Goal: Task Accomplishment & Management: Complete application form

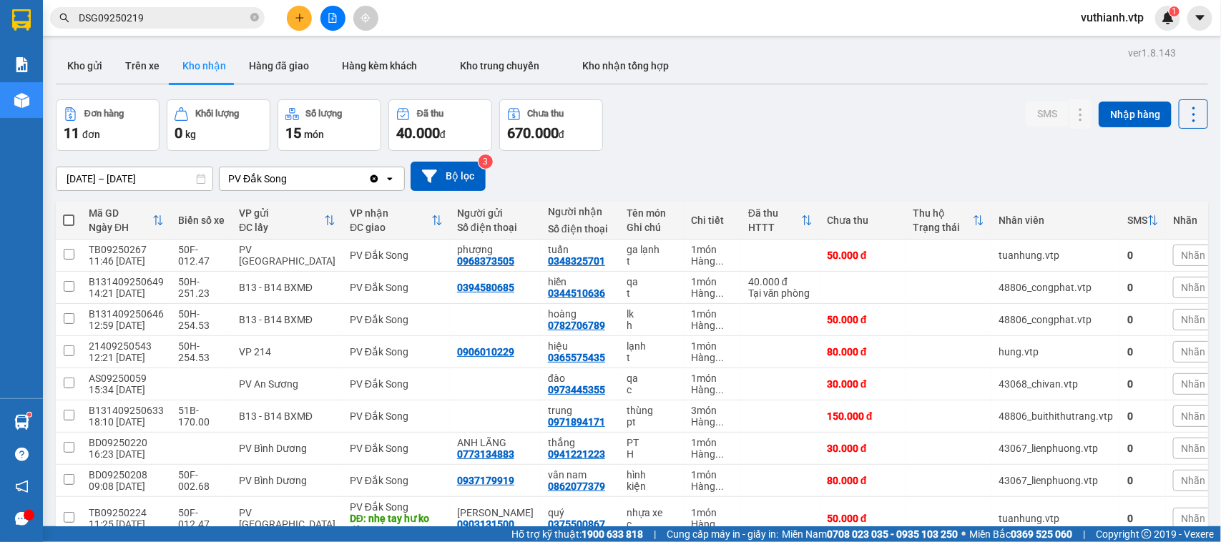
click at [156, 86] on div "Kho gửi Trên xe Kho nhận Hàng đã giao Hàng kèm khách Kho trung chuyển Kho nhận …" at bounding box center [632, 68] width 1152 height 38
click at [298, 14] on icon "plus" at bounding box center [300, 18] width 10 height 10
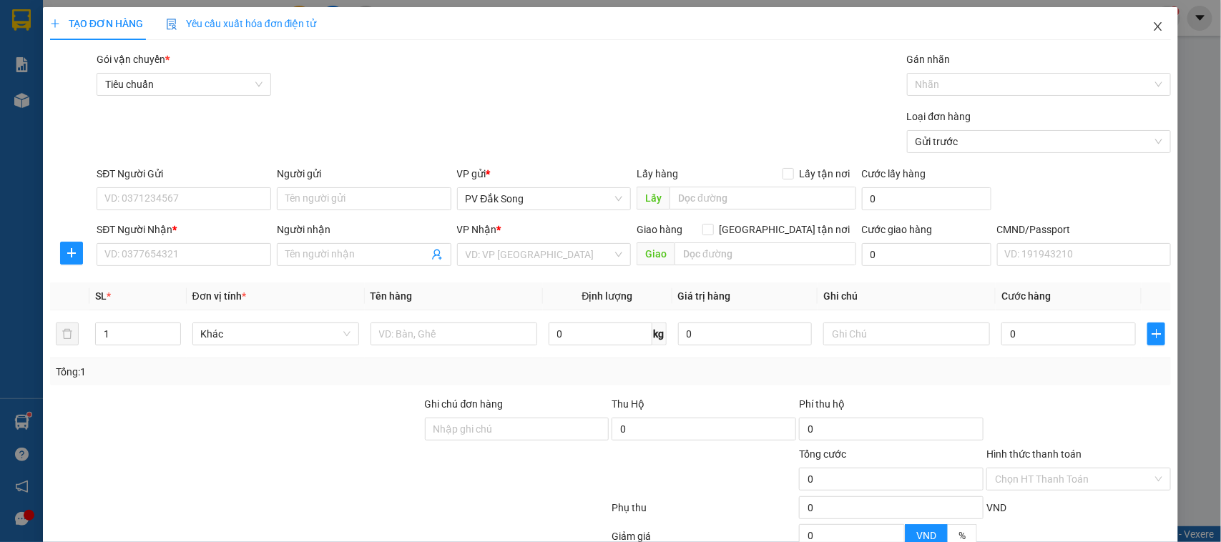
click at [1155, 25] on icon "close" at bounding box center [1159, 26] width 8 height 9
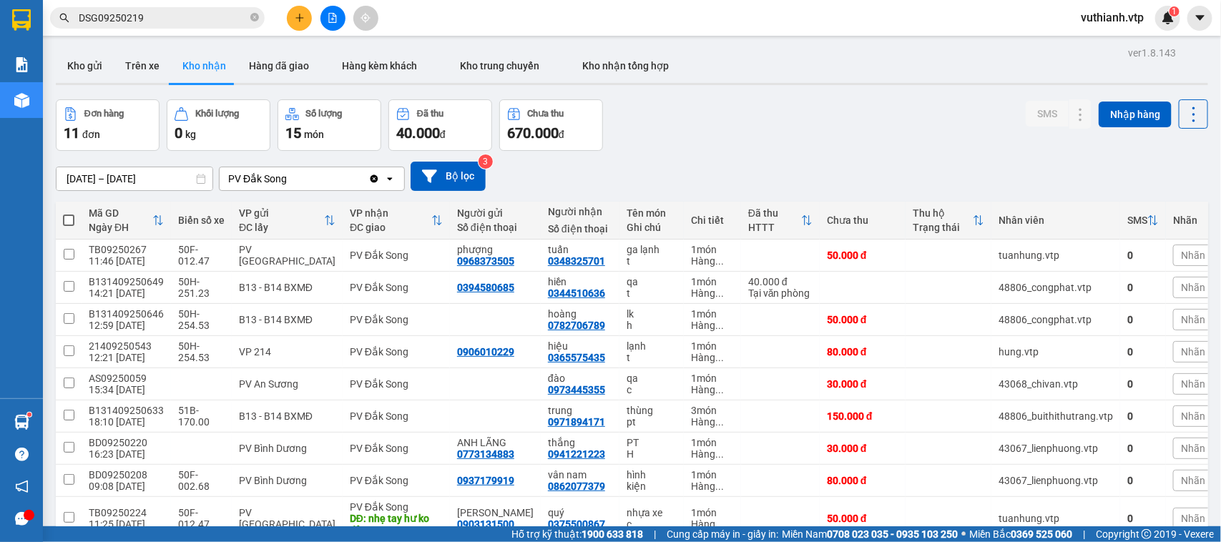
scroll to position [112, 0]
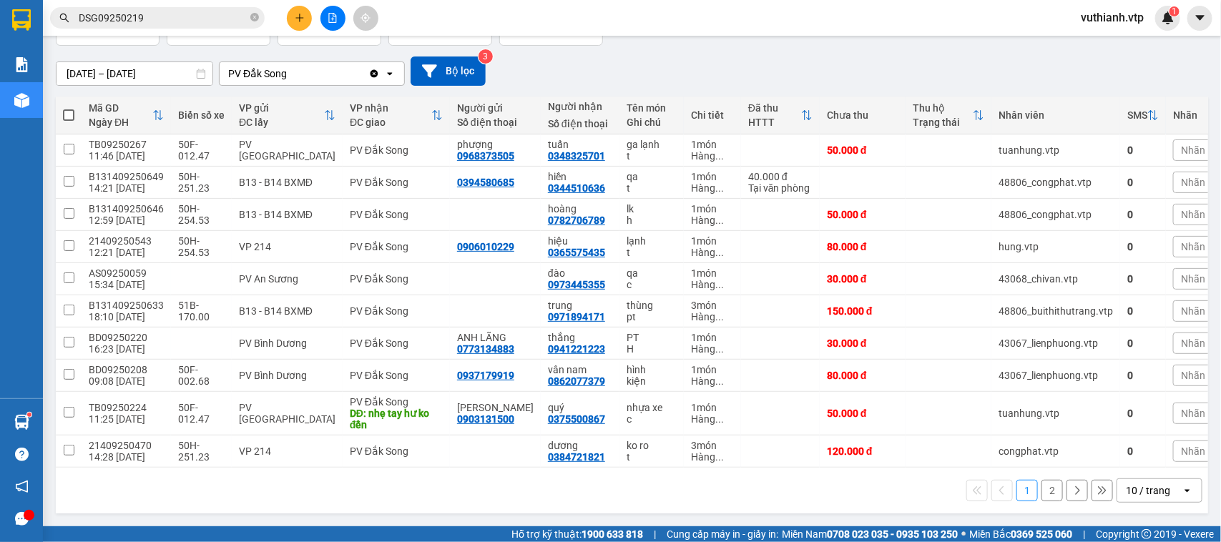
click at [1042, 486] on button "2" at bounding box center [1052, 490] width 21 height 21
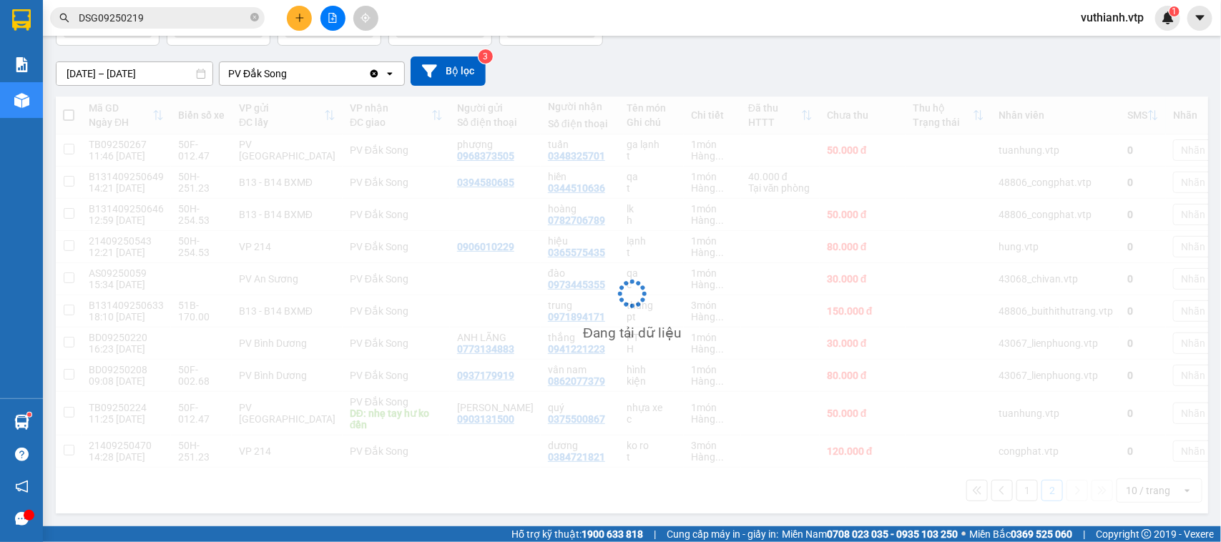
scroll to position [66, 0]
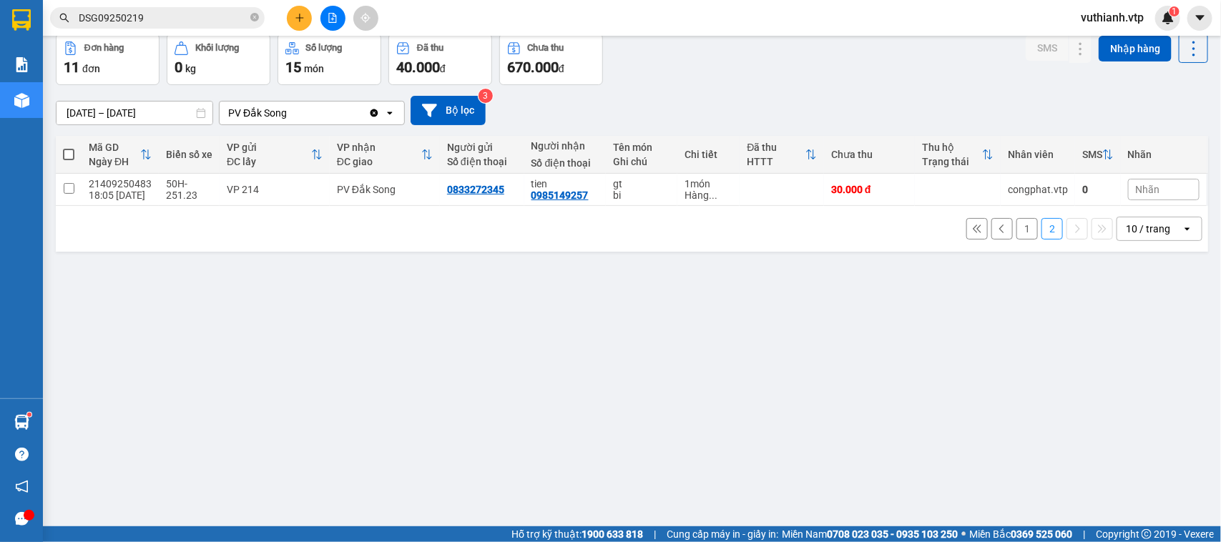
click at [1017, 230] on button "1" at bounding box center [1027, 228] width 21 height 21
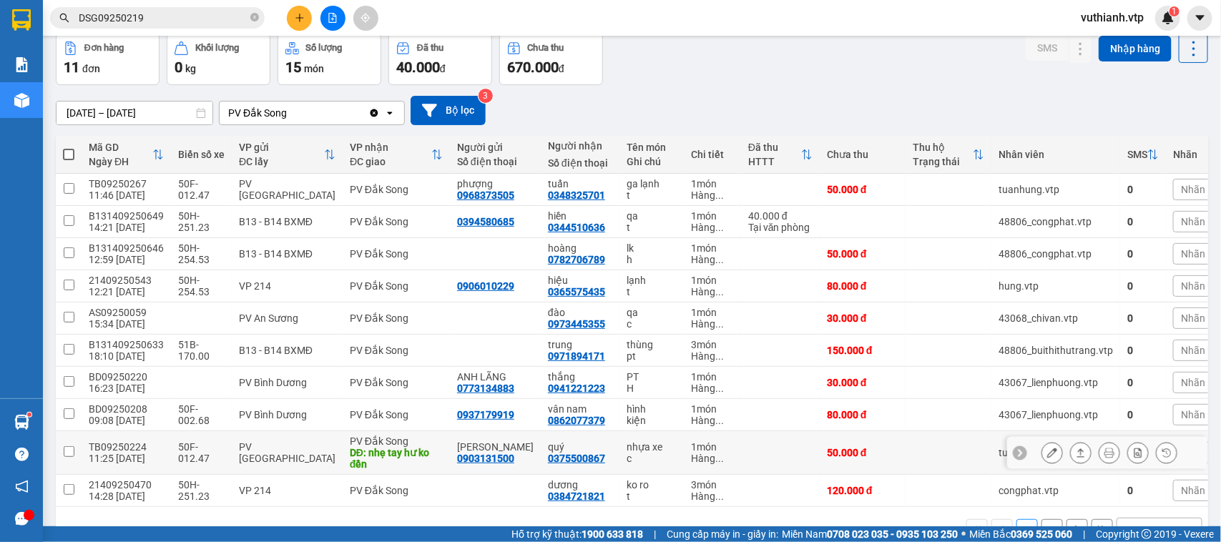
scroll to position [112, 0]
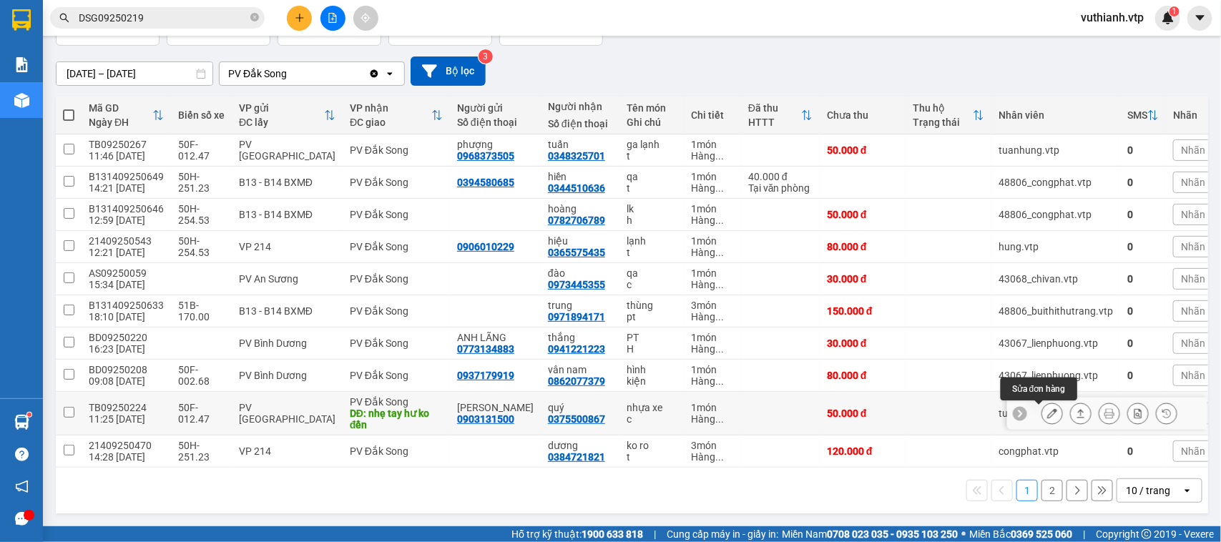
click at [1047, 408] on icon at bounding box center [1052, 413] width 10 height 10
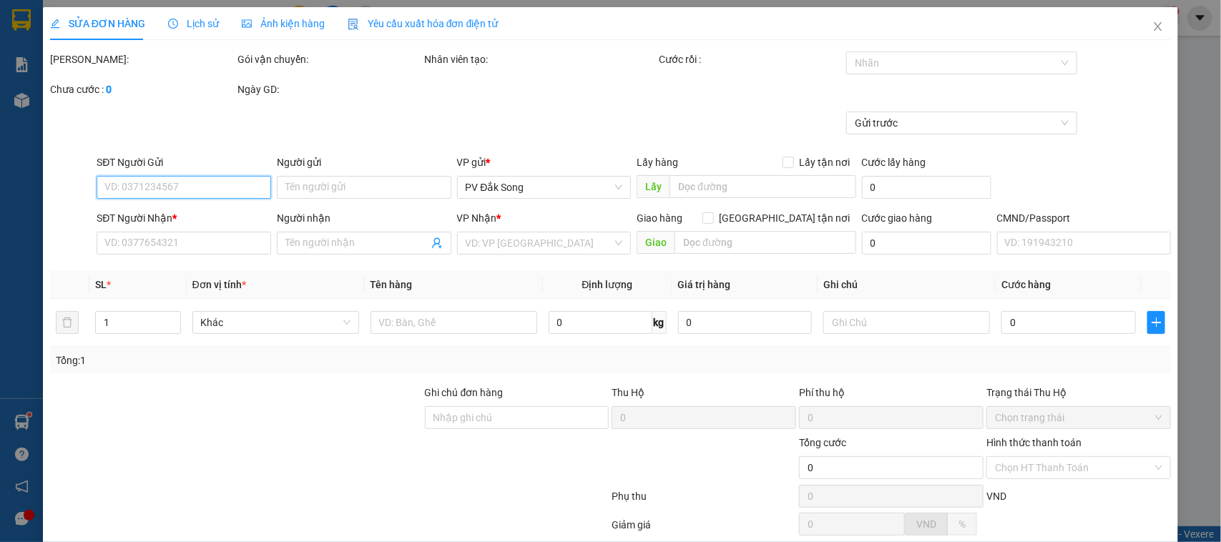
type input "2.500"
type input "0903131500"
type input "[PERSON_NAME]"
type input "0375500867"
type input "quý"
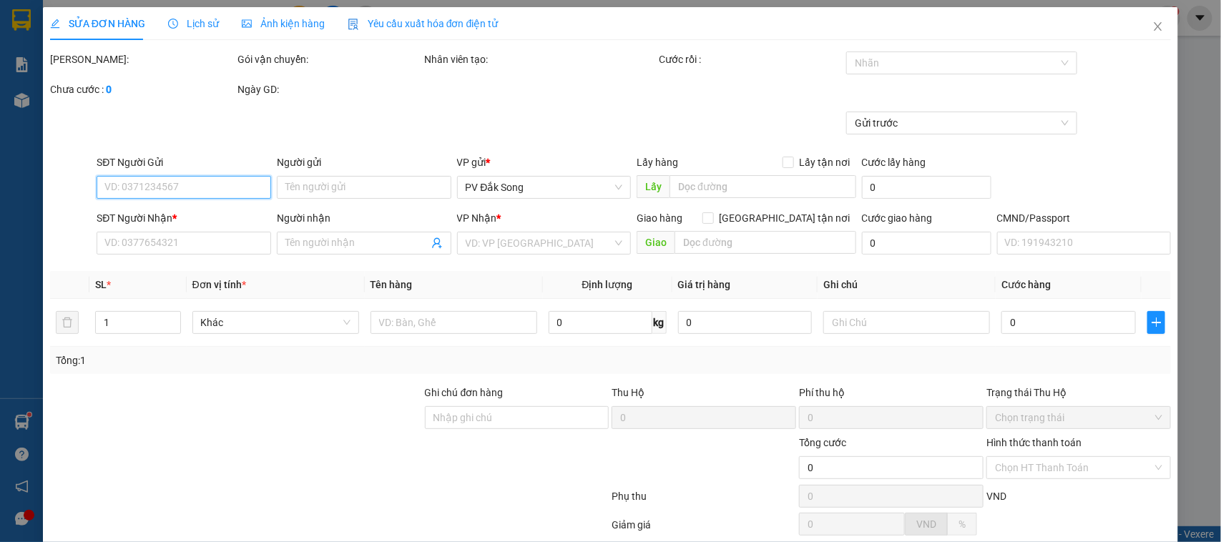
type input "nhẹ tay hư ko đền"
type input "50.000"
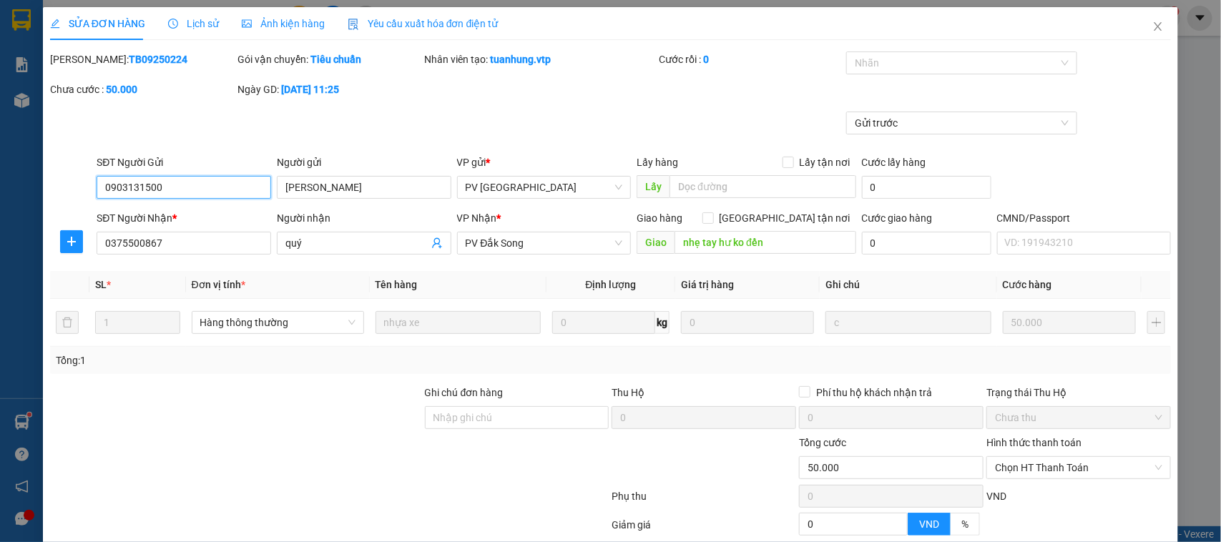
scroll to position [137, 0]
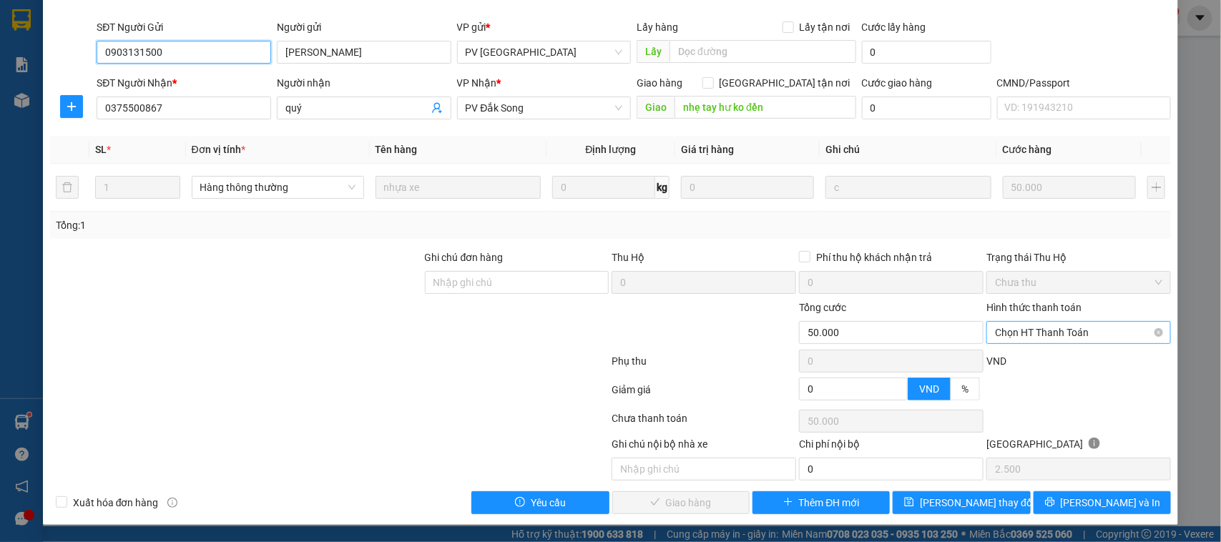
click at [1059, 333] on span "Chọn HT Thanh Toán" at bounding box center [1078, 332] width 167 height 21
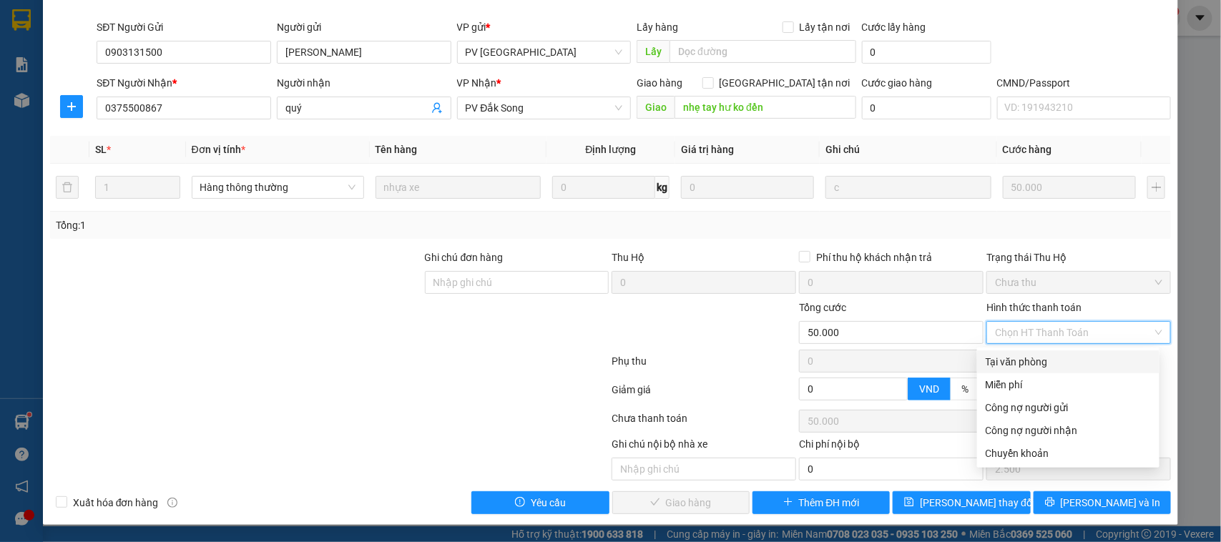
click at [1045, 355] on div "Tại văn phòng" at bounding box center [1068, 362] width 165 height 16
type input "0"
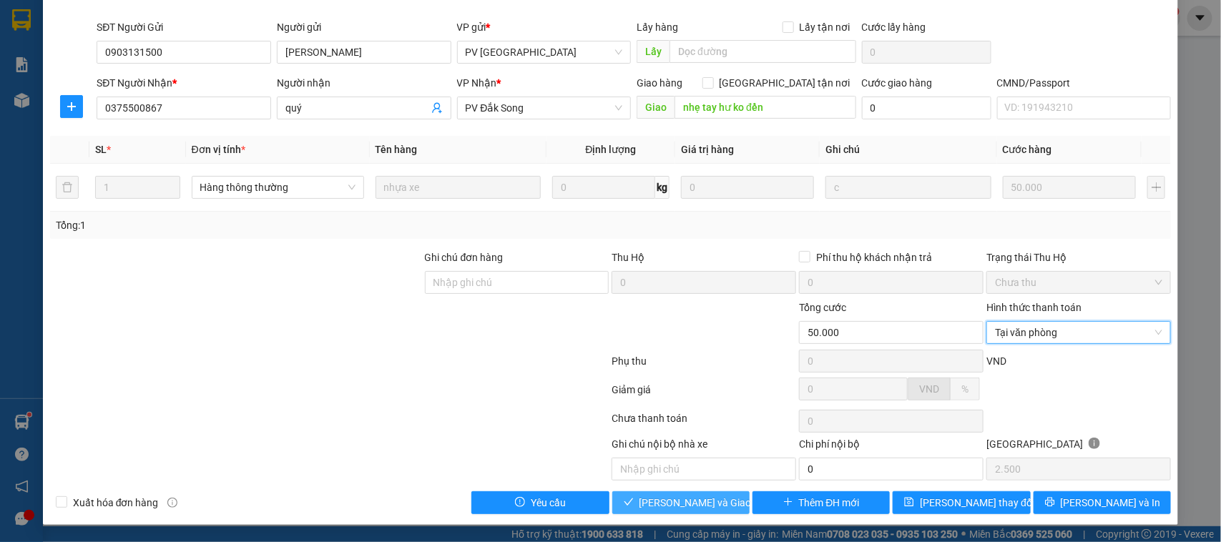
click at [662, 501] on span "[PERSON_NAME] và Giao hàng" at bounding box center [708, 503] width 137 height 16
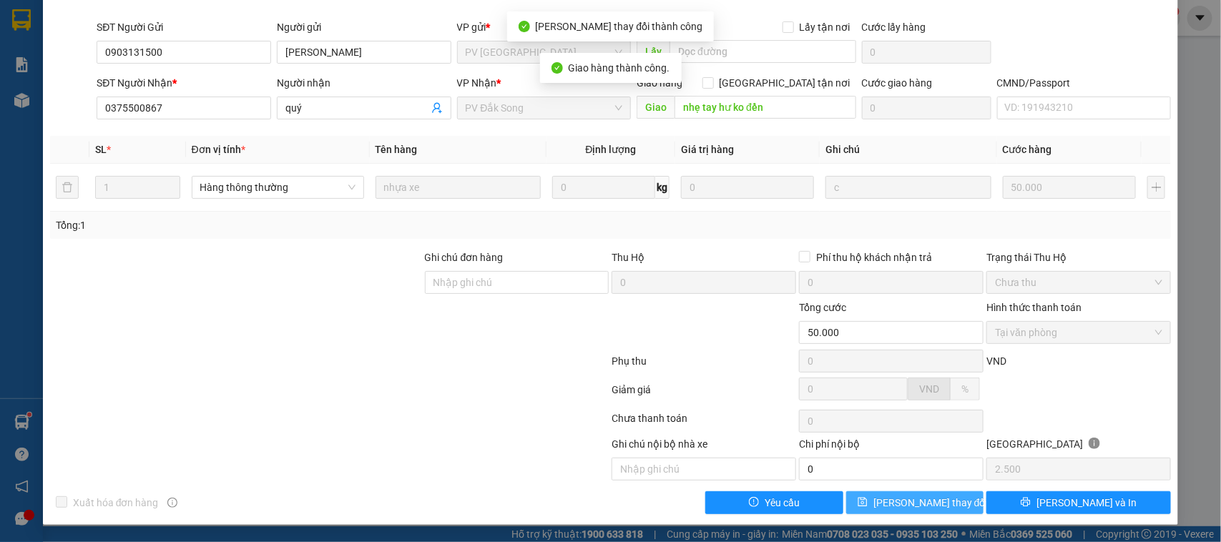
click at [953, 509] on button "[PERSON_NAME] thay đổi" at bounding box center [914, 502] width 137 height 23
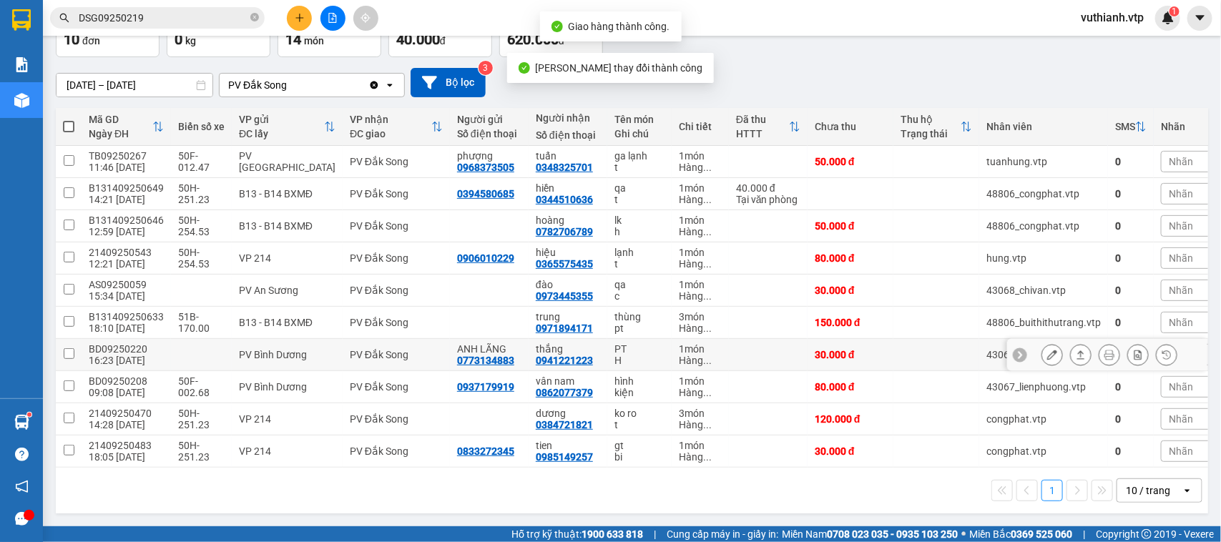
scroll to position [101, 0]
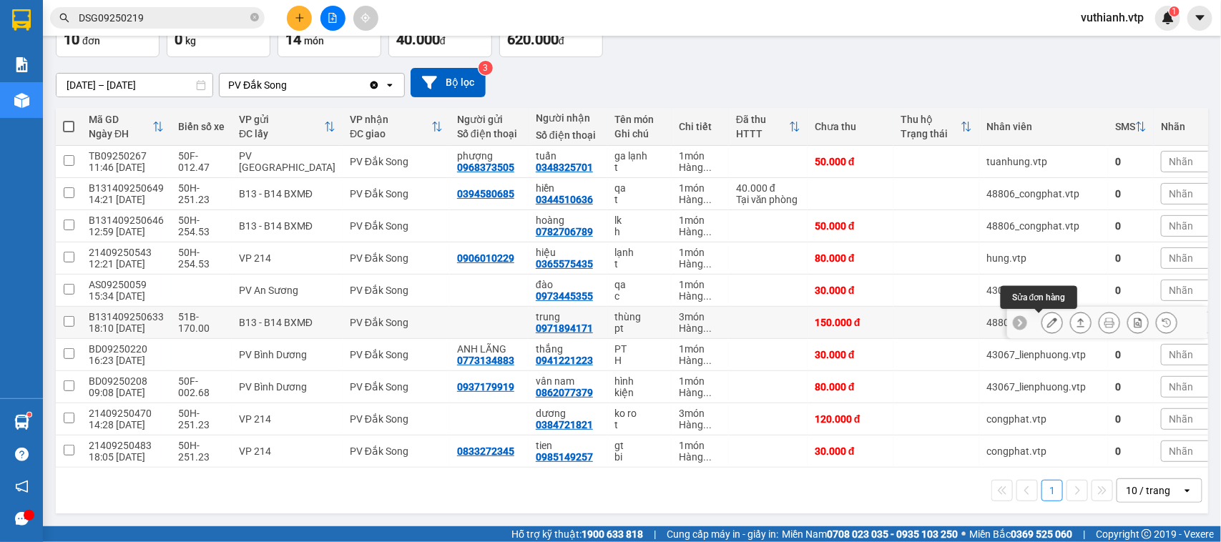
click at [1047, 318] on icon at bounding box center [1052, 323] width 10 height 10
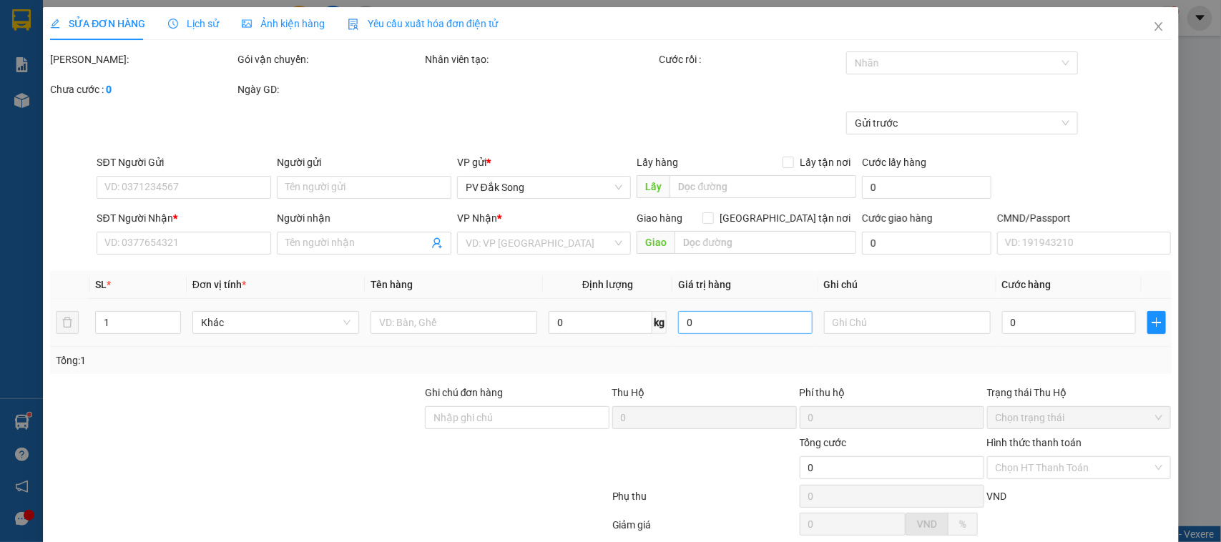
type input "7.500"
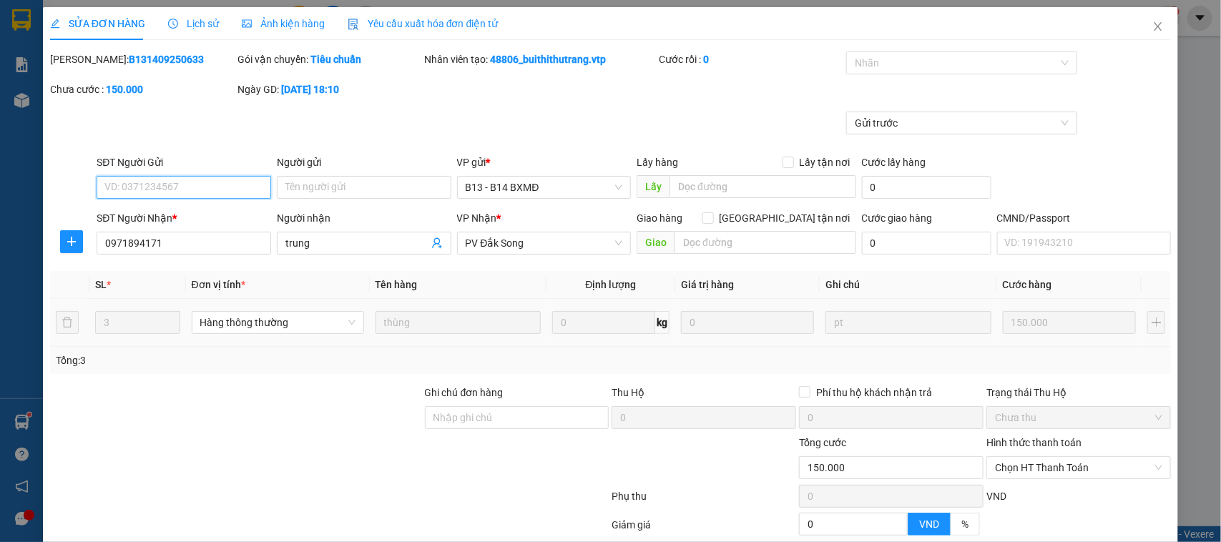
type input "0971894171"
type input "trung"
type input "150.000"
click at [462, 417] on input "Ghi chú đơn hàng" at bounding box center [517, 417] width 185 height 23
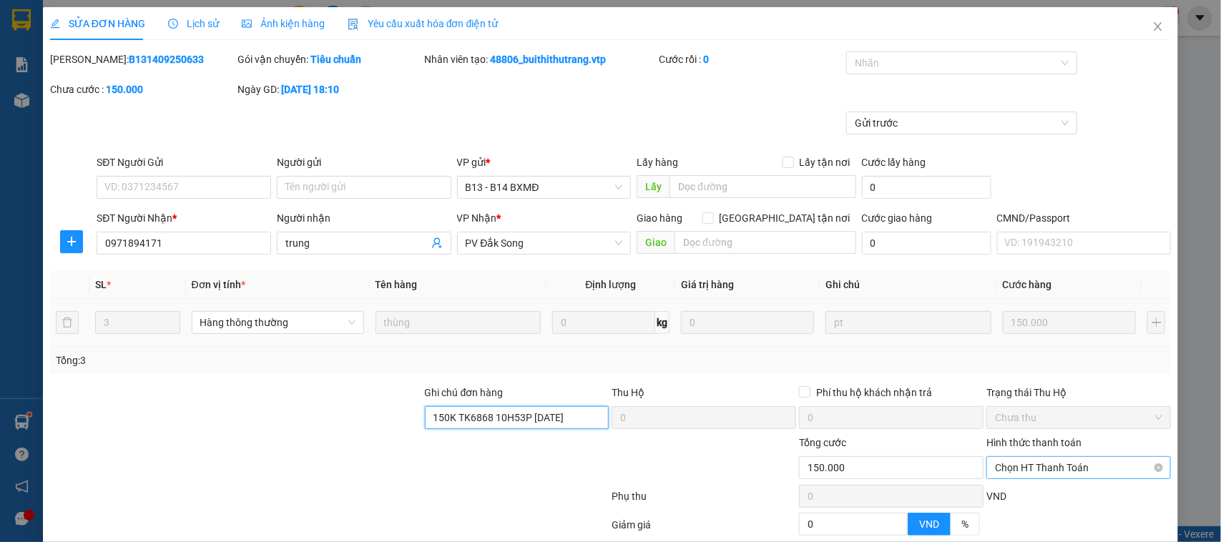
click at [1027, 467] on span "Chọn HT Thanh Toán" at bounding box center [1078, 467] width 167 height 21
type input "150K TK6868 10H53P [DATE]"
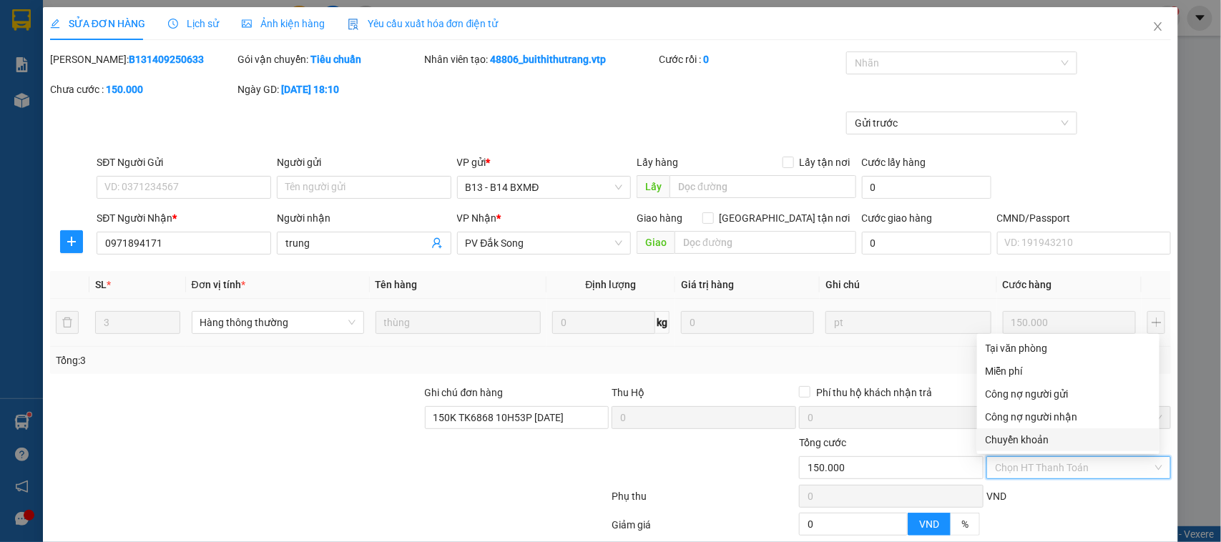
click at [1019, 444] on div "Chuyển khoản" at bounding box center [1068, 440] width 165 height 16
type input "0"
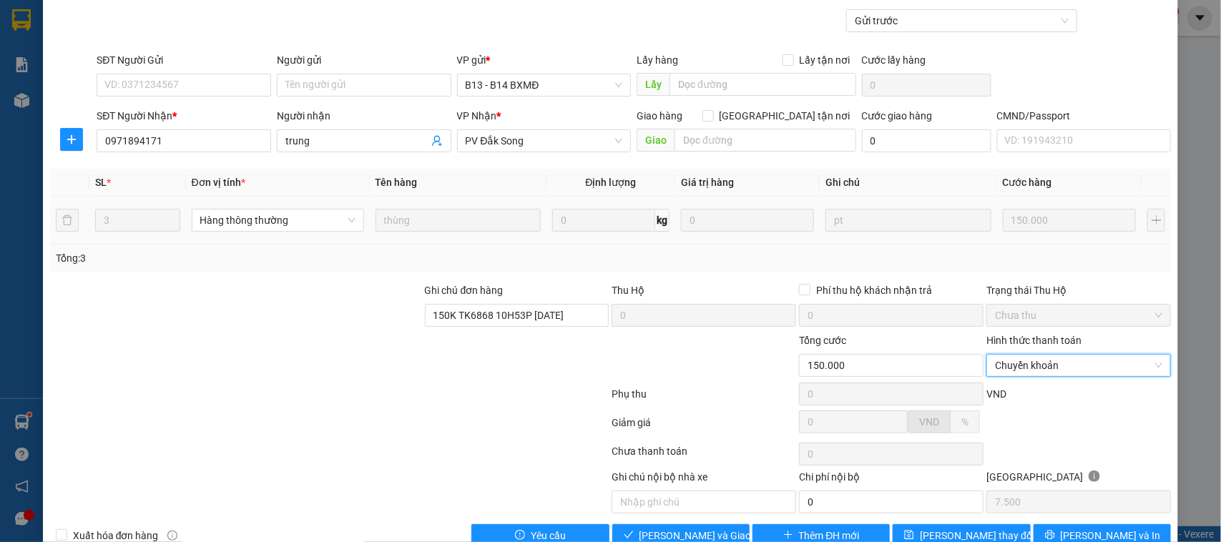
scroll to position [137, 0]
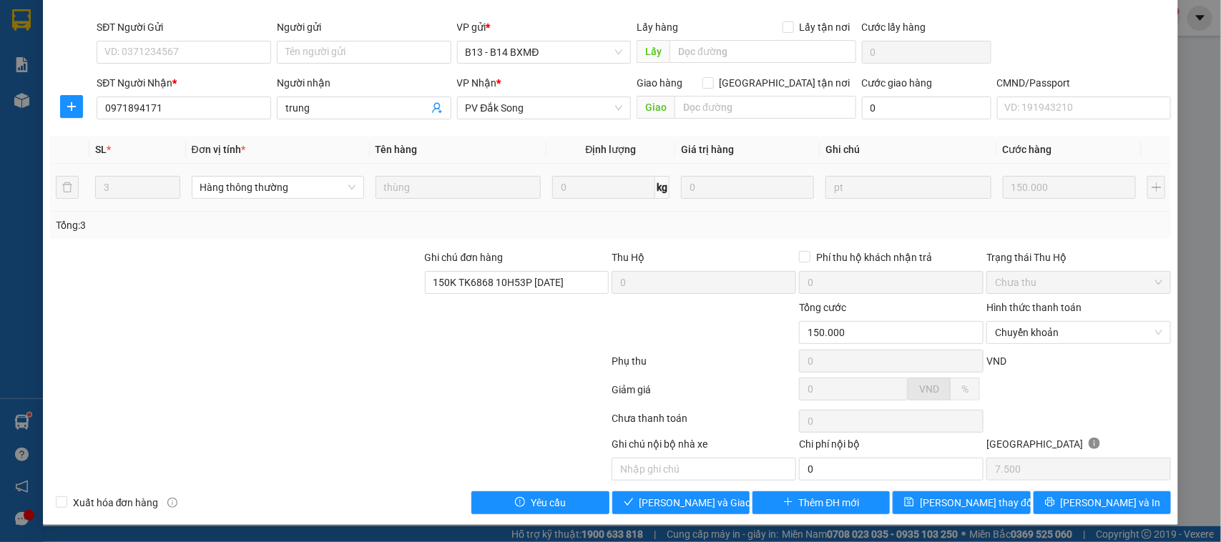
click at [713, 516] on div "SỬA ĐƠN HÀNG Lịch sử Ảnh kiện hàng Yêu cầu xuất hóa đơn điện tử Total Paid Fee …" at bounding box center [611, 198] width 1136 height 653
click at [709, 506] on span "[PERSON_NAME] và Giao hàng" at bounding box center [708, 503] width 137 height 16
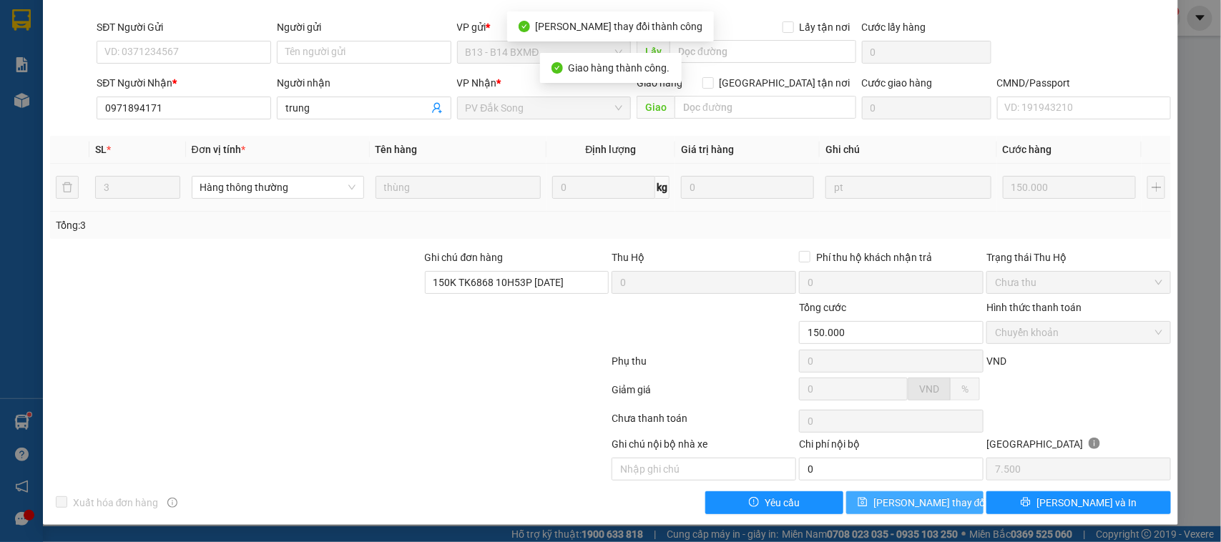
click at [868, 499] on icon "save" at bounding box center [862, 502] width 9 height 9
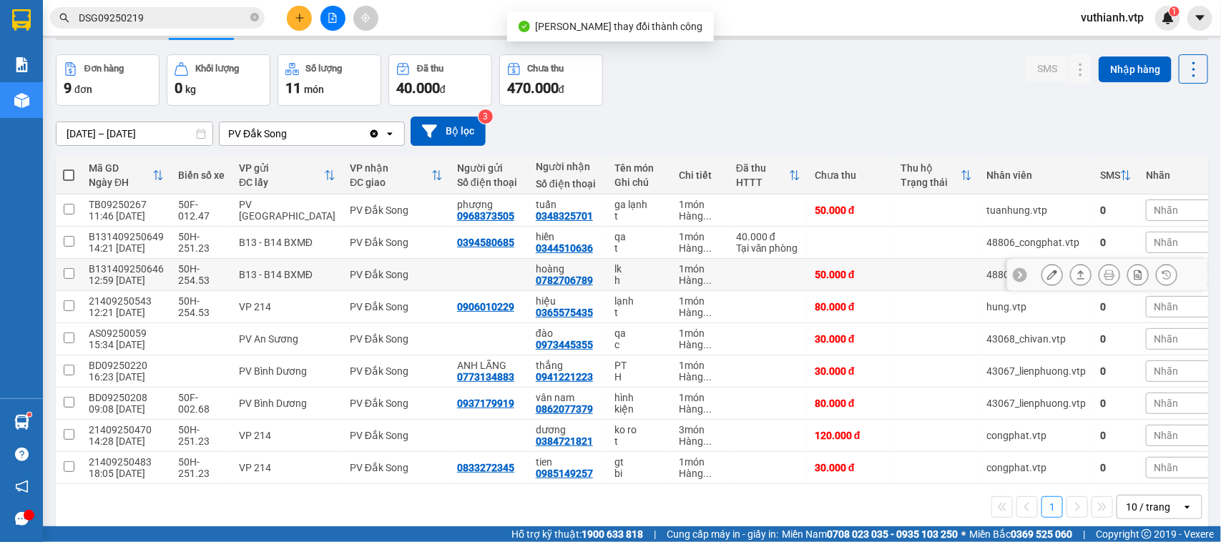
scroll to position [69, 0]
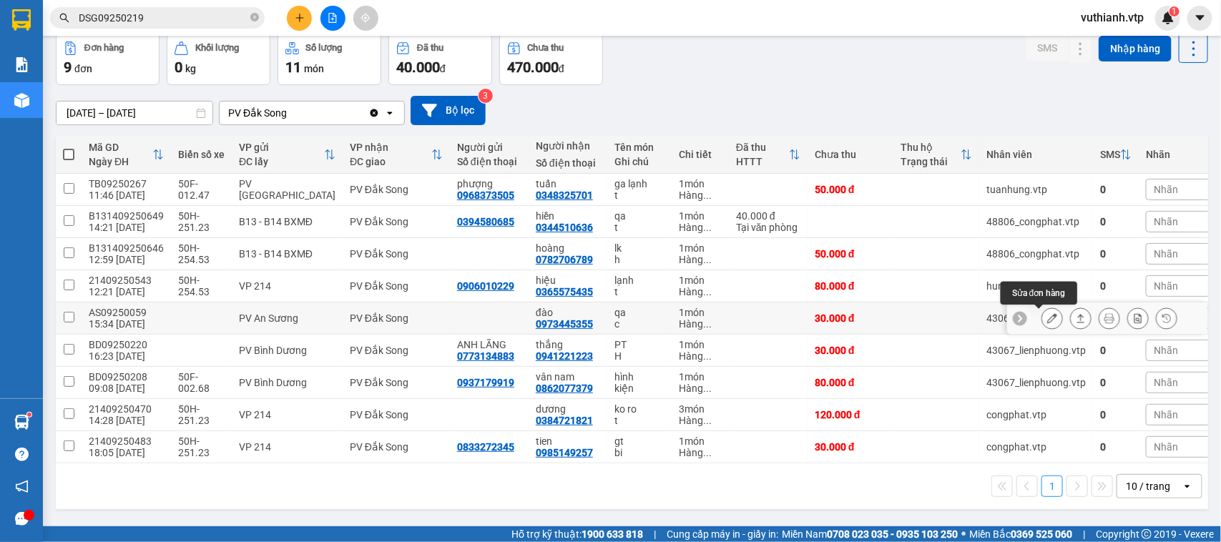
click at [1047, 313] on icon at bounding box center [1052, 318] width 10 height 10
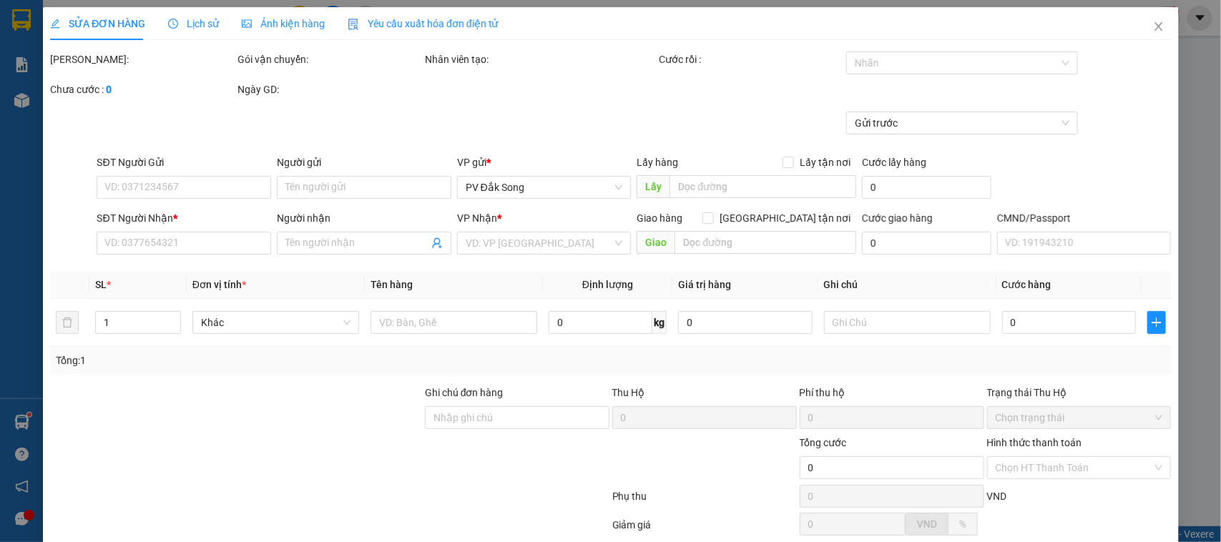
type input "1.500"
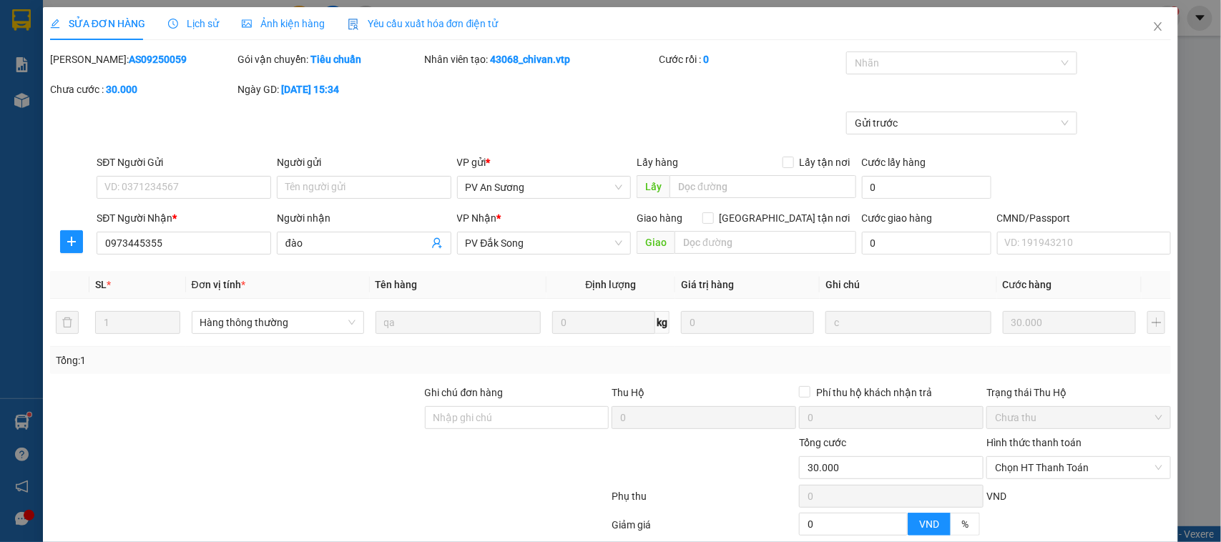
type input "0973445355"
type input "đào"
type input "30.000"
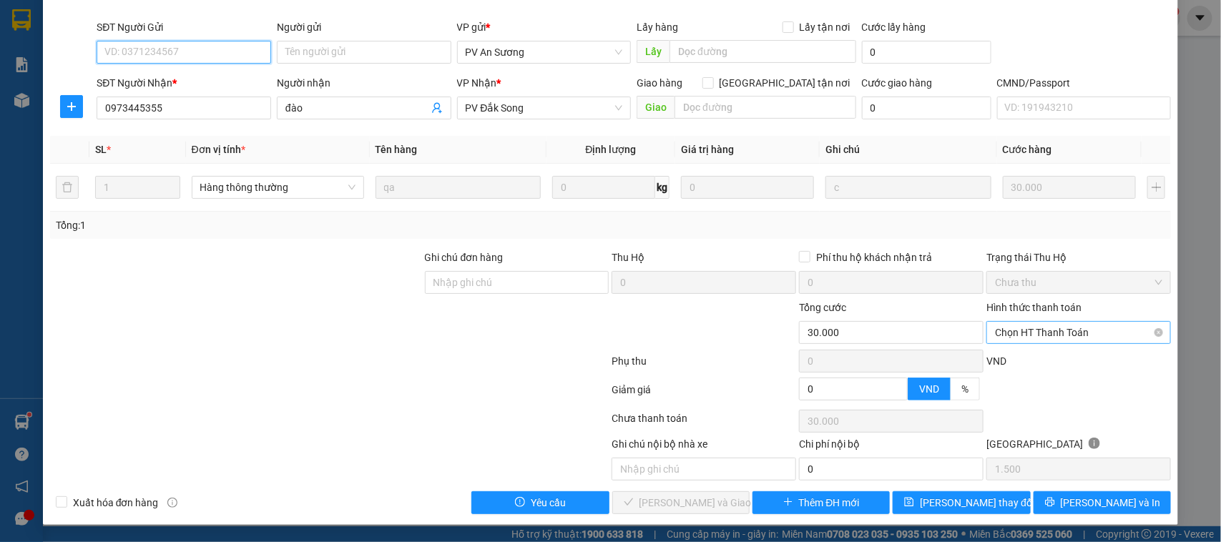
click at [1035, 334] on span "Chọn HT Thanh Toán" at bounding box center [1078, 332] width 167 height 21
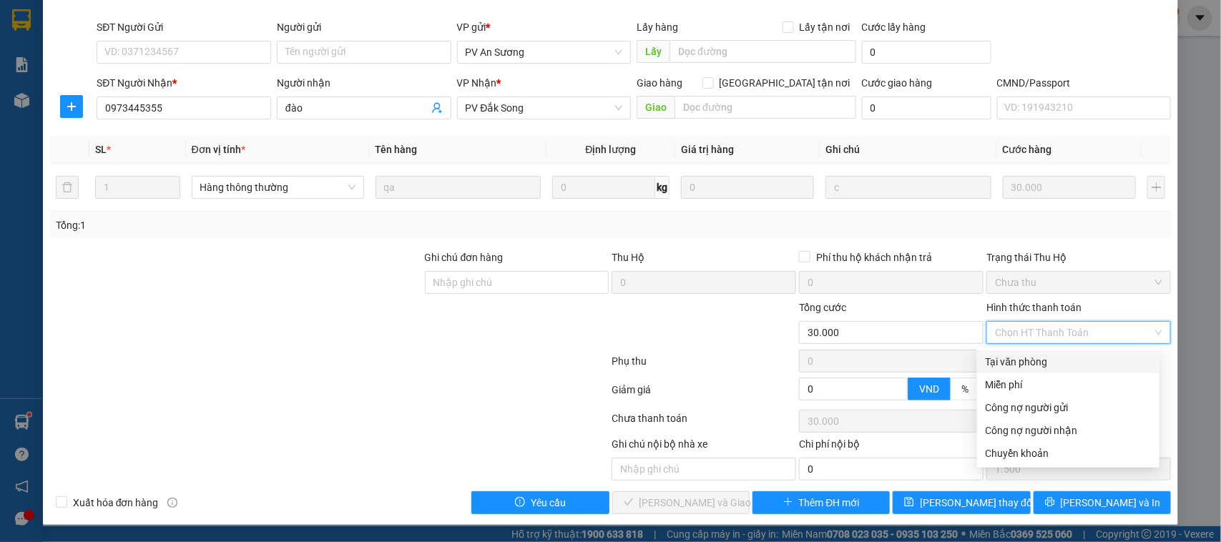
click at [1034, 356] on div "Tại văn phòng" at bounding box center [1068, 362] width 165 height 16
type input "0"
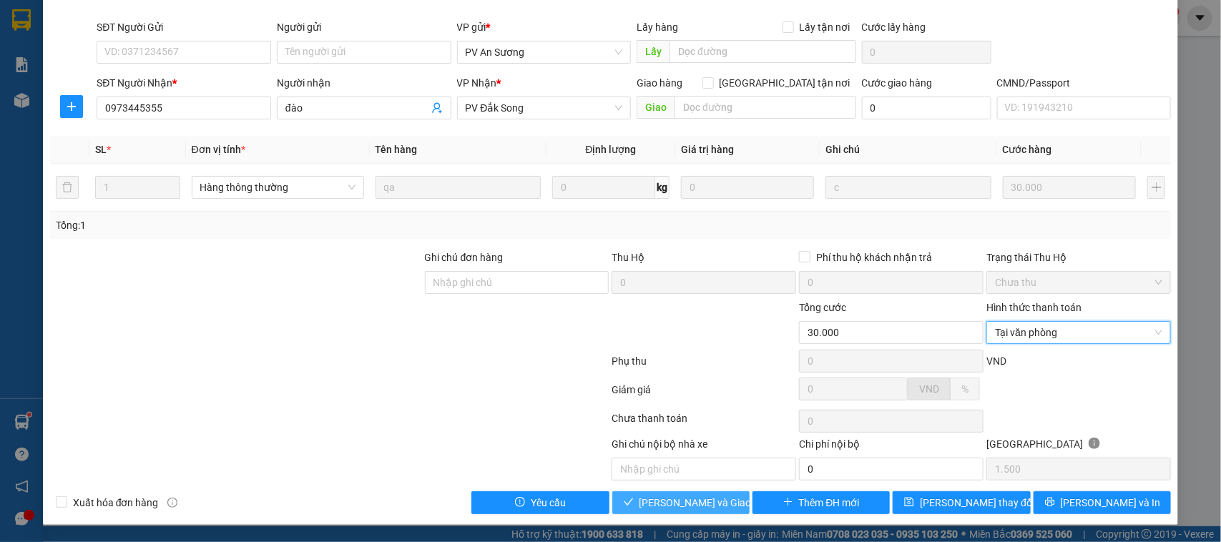
click at [677, 503] on span "[PERSON_NAME] và Giao hàng" at bounding box center [708, 503] width 137 height 16
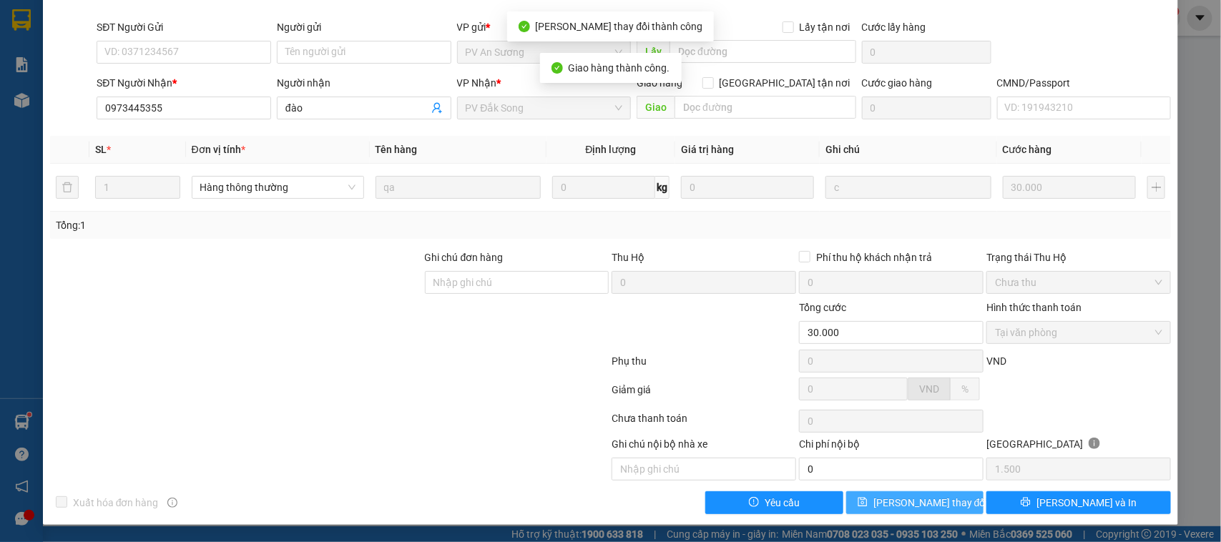
click at [929, 501] on span "[PERSON_NAME] thay đổi" at bounding box center [930, 503] width 114 height 16
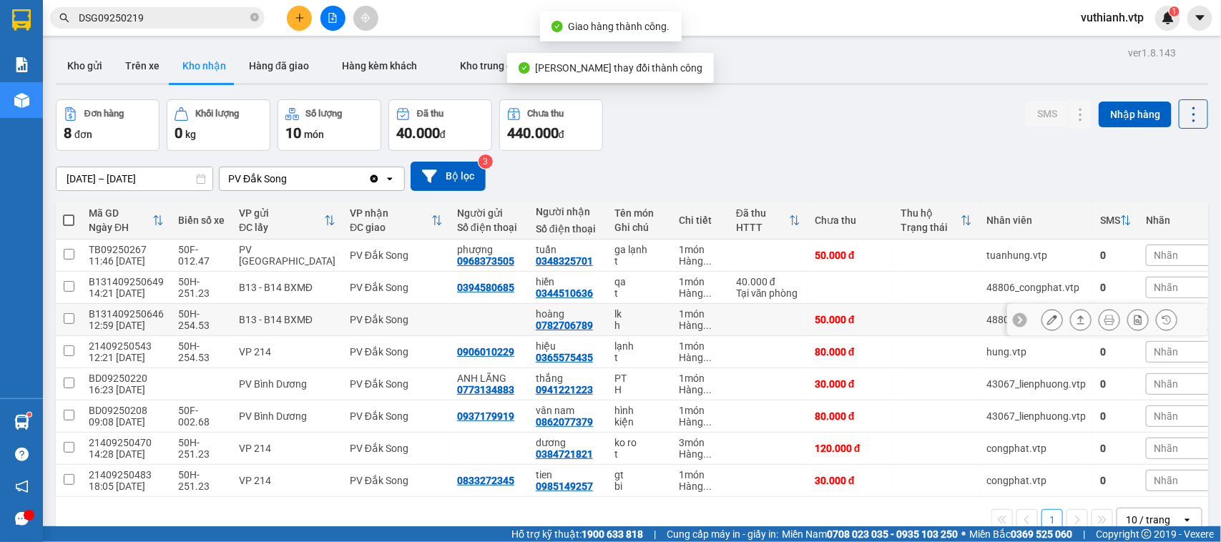
scroll to position [66, 0]
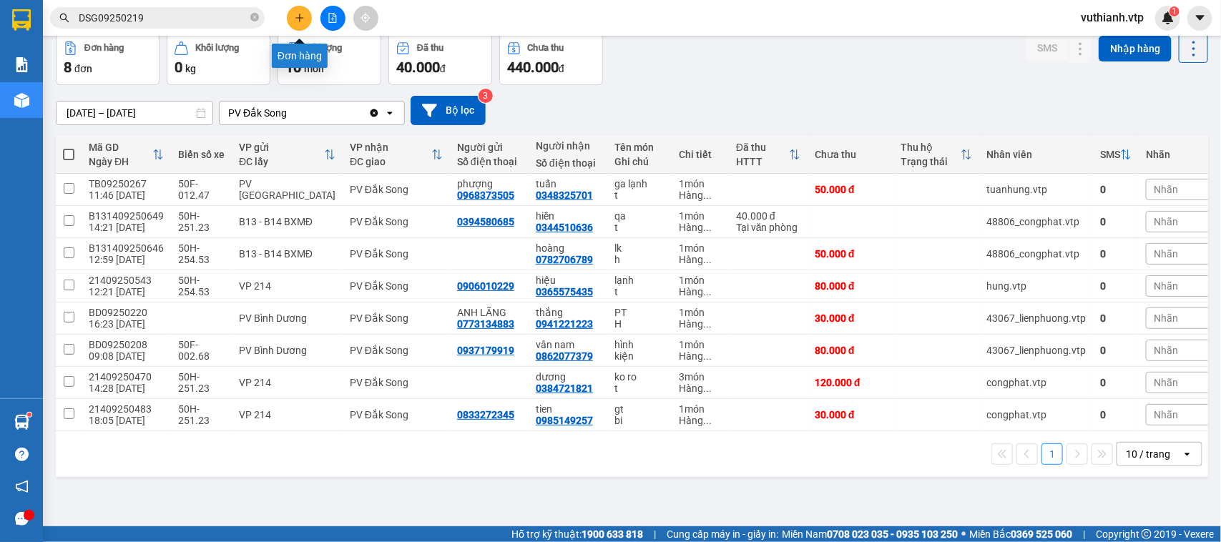
click at [294, 24] on button at bounding box center [299, 18] width 25 height 25
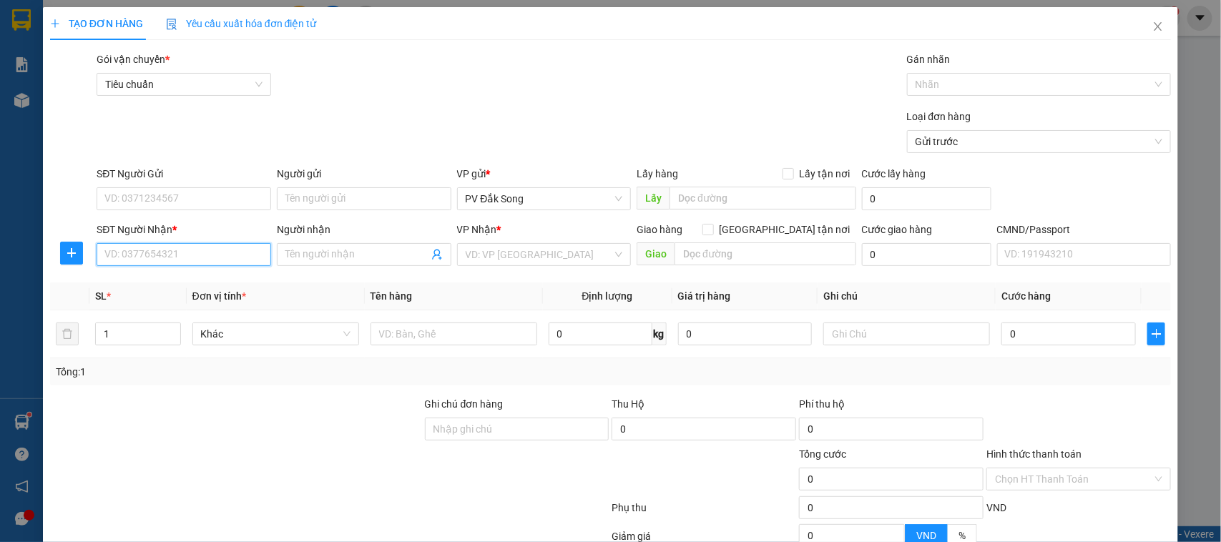
click at [223, 259] on input "SĐT Người Nhận *" at bounding box center [184, 254] width 175 height 23
type input "0932224091"
click at [327, 256] on input "Người nhận" at bounding box center [356, 255] width 143 height 16
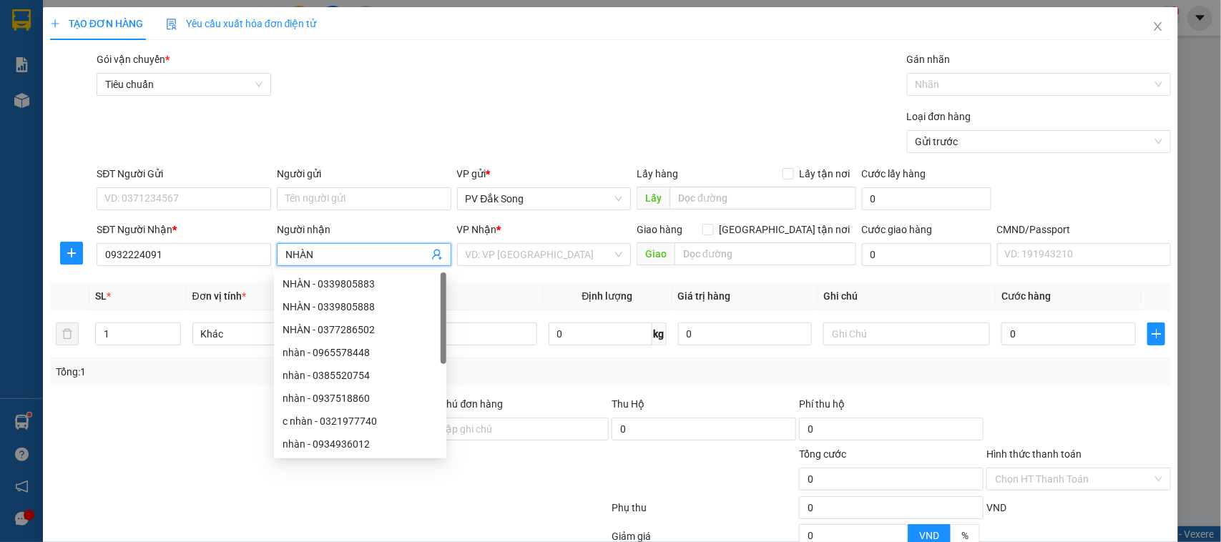
type input "NHÀN"
click at [147, 181] on div "SĐT Người Gửi" at bounding box center [184, 174] width 175 height 16
click at [147, 187] on input "SĐT Người Gửi" at bounding box center [184, 198] width 175 height 23
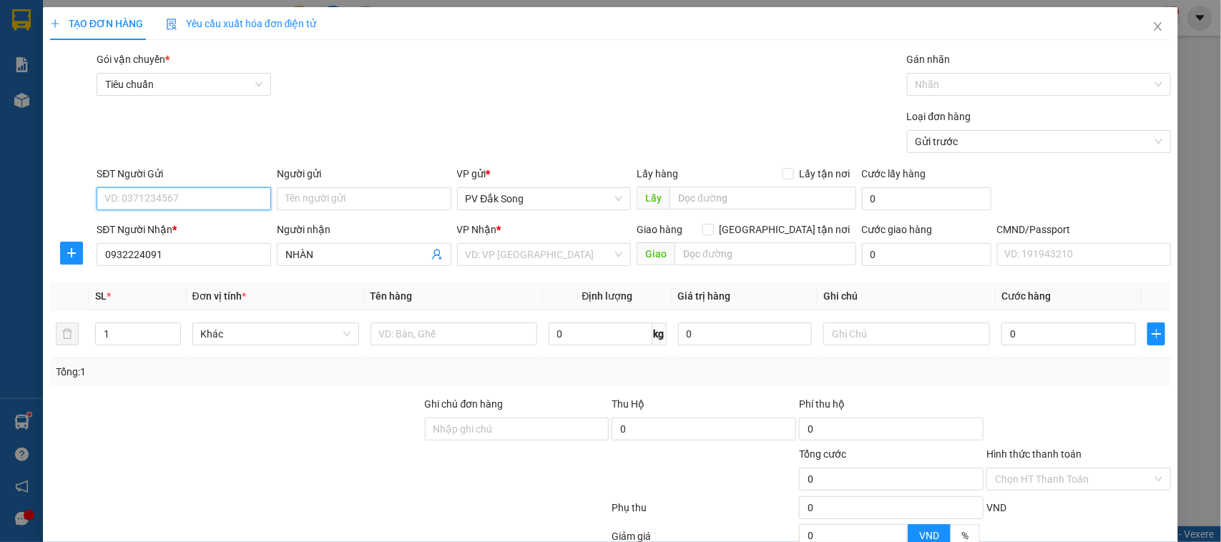
click at [148, 198] on input "SĐT Người Gửi" at bounding box center [184, 198] width 175 height 23
type input "0348555848"
click at [309, 198] on input "Người gửi" at bounding box center [364, 198] width 175 height 23
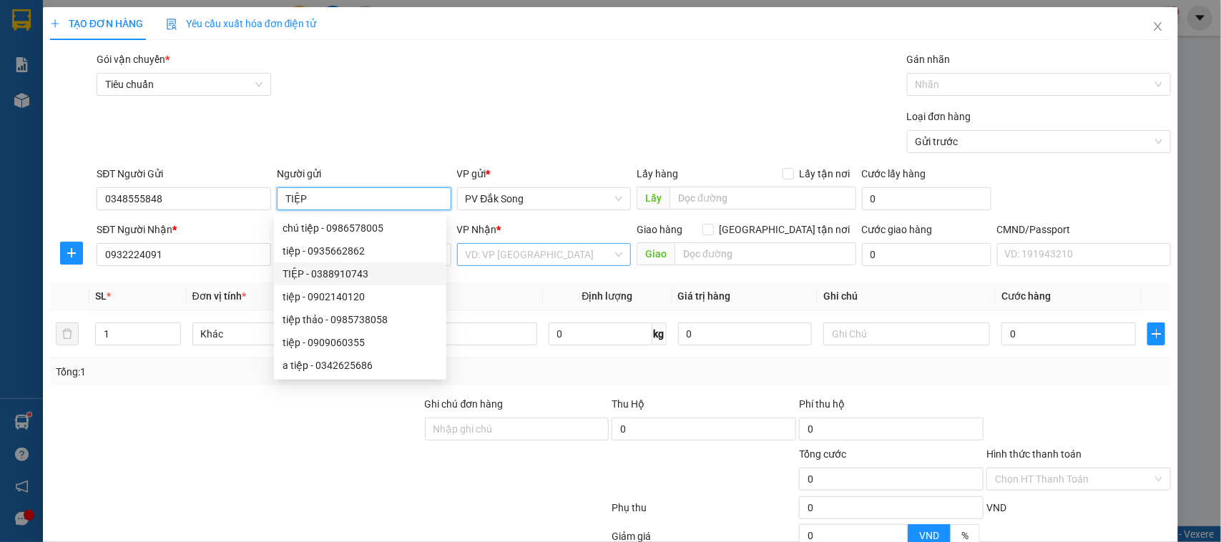
type input "TIỆP"
click at [519, 259] on input "search" at bounding box center [539, 254] width 147 height 21
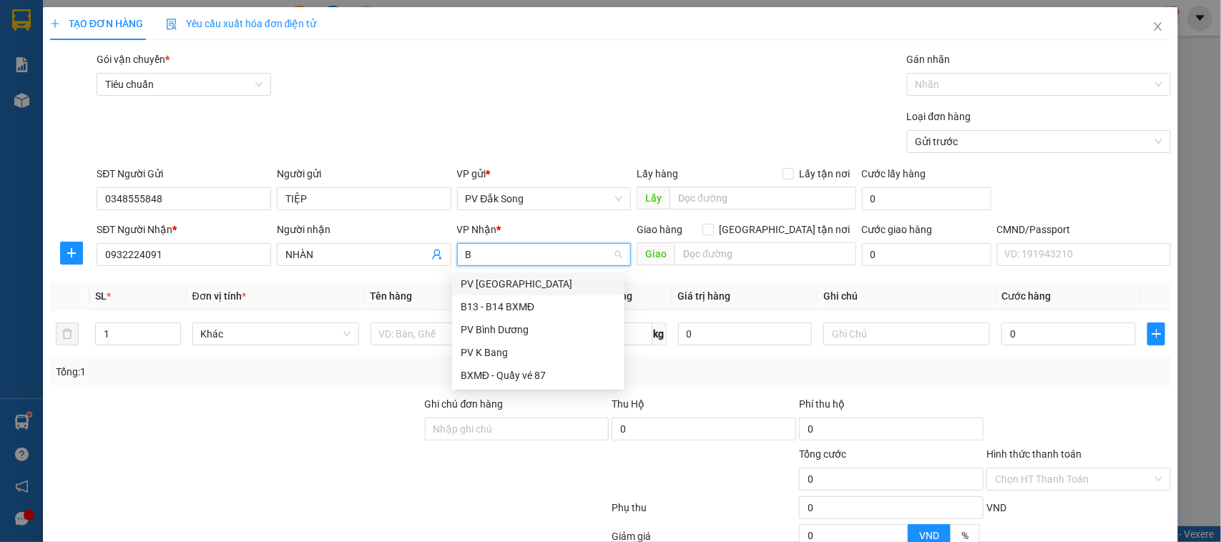
type input "BD"
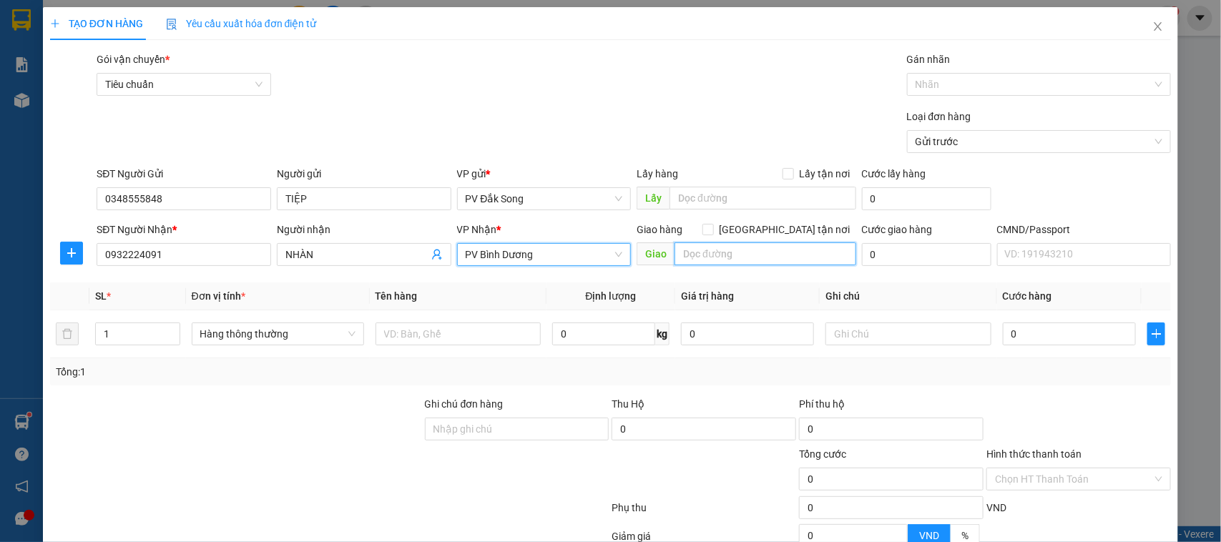
click at [698, 255] on input "text" at bounding box center [766, 254] width 182 height 23
type input "N"
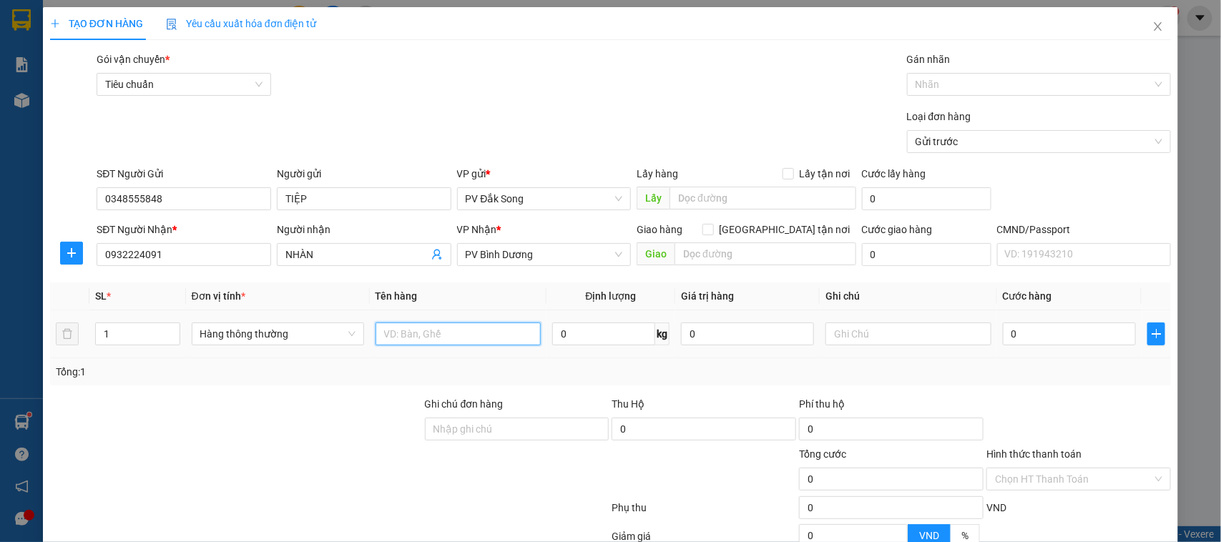
click at [484, 336] on input "text" at bounding box center [458, 334] width 165 height 23
type input "SẦU RIÊNG"
click at [882, 329] on input "text" at bounding box center [908, 334] width 165 height 23
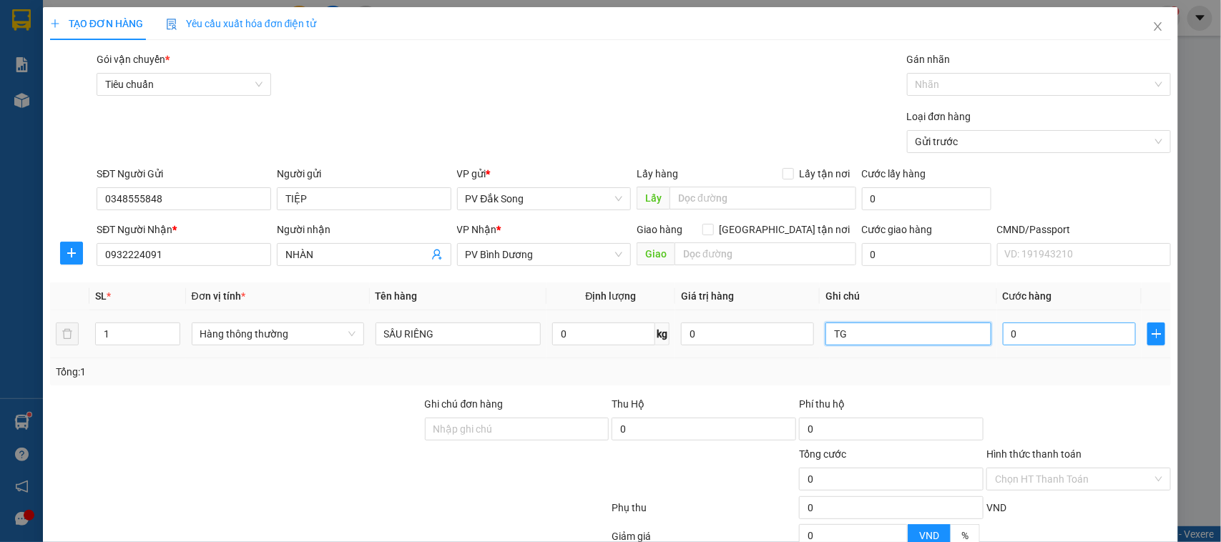
type input "TG"
click at [1059, 335] on input "0" at bounding box center [1069, 334] width 133 height 23
type input "004"
type input "4"
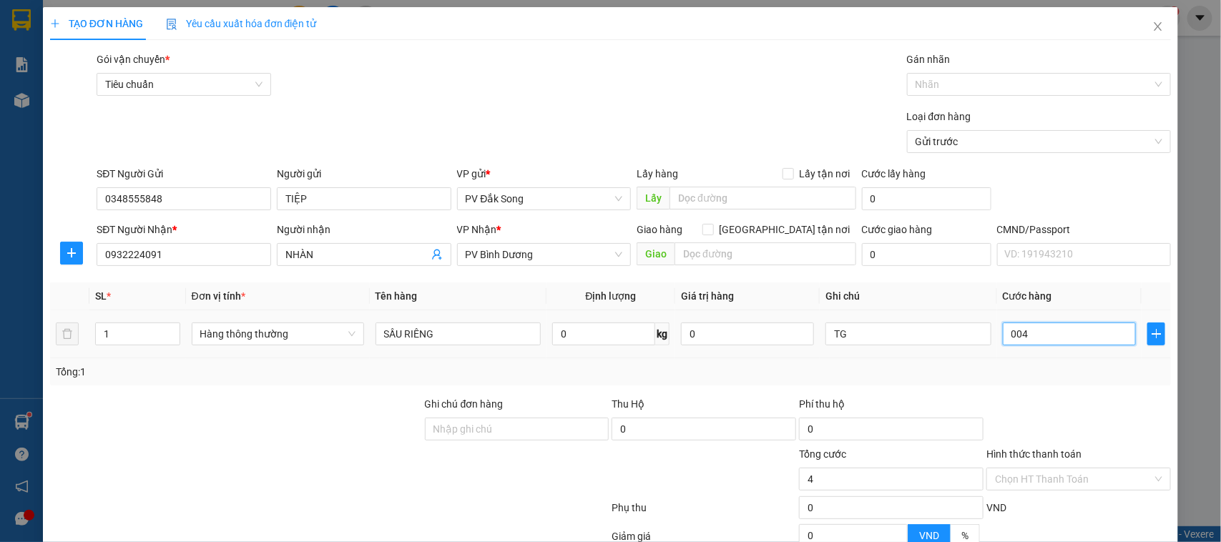
type input "0.040"
type input "40"
type input "00.400"
type input "400"
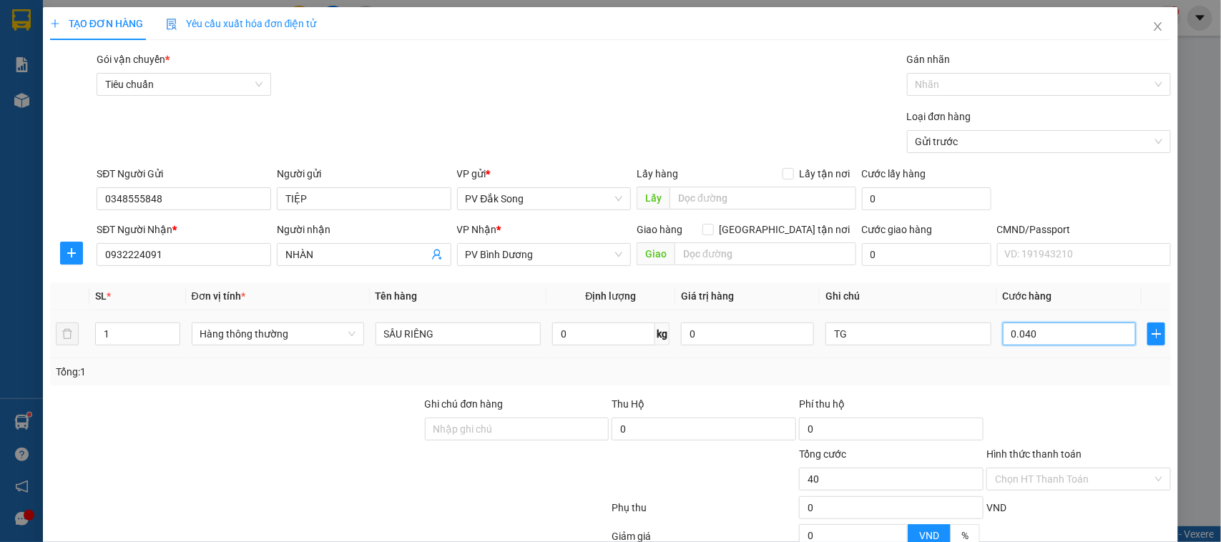
type input "400"
type input "0.004.000"
type input "4.000"
type input "000.040.000"
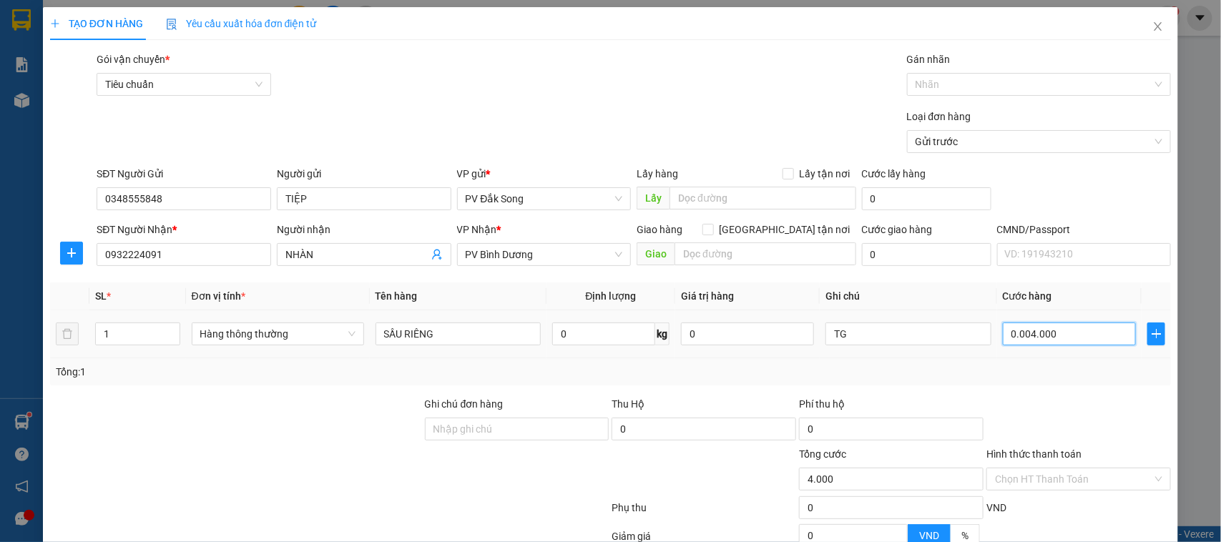
type input "40.000"
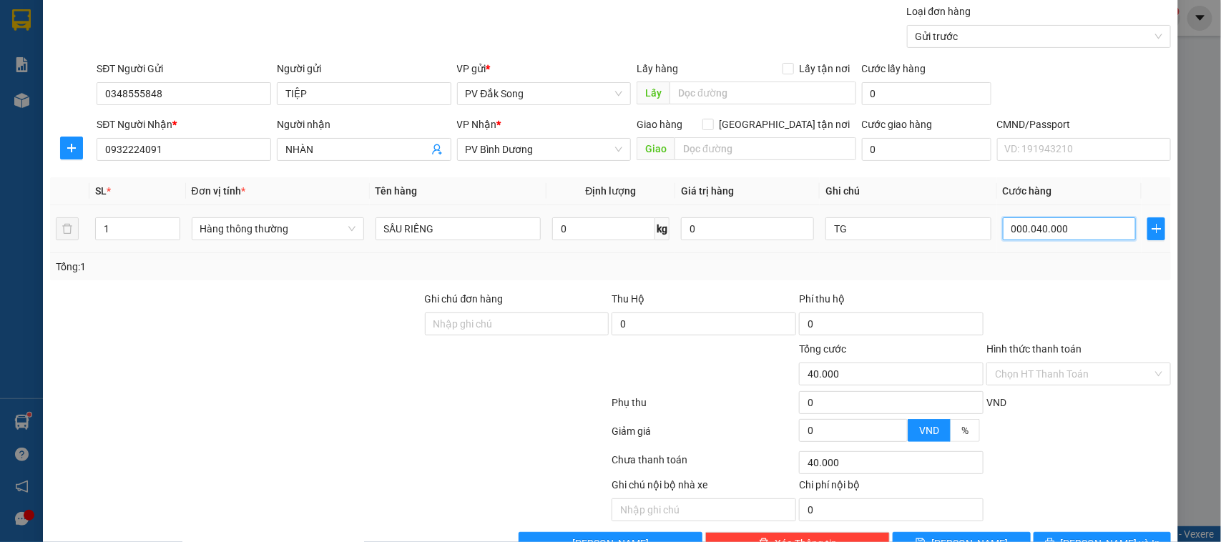
scroll to position [147, 0]
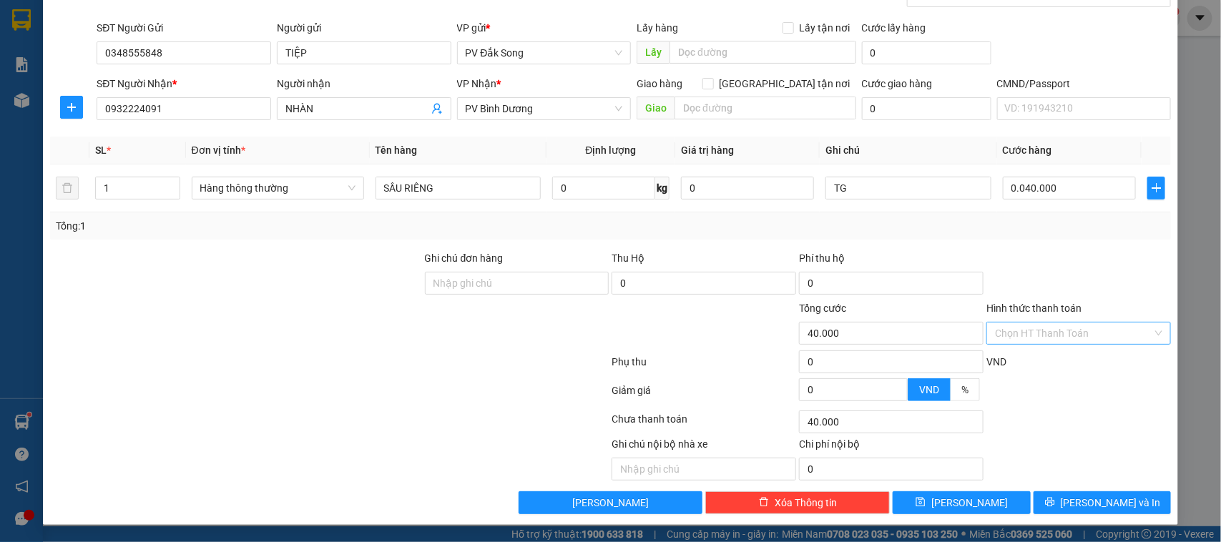
click at [1068, 334] on input "Hình thức thanh toán" at bounding box center [1073, 333] width 157 height 21
type input "40.000"
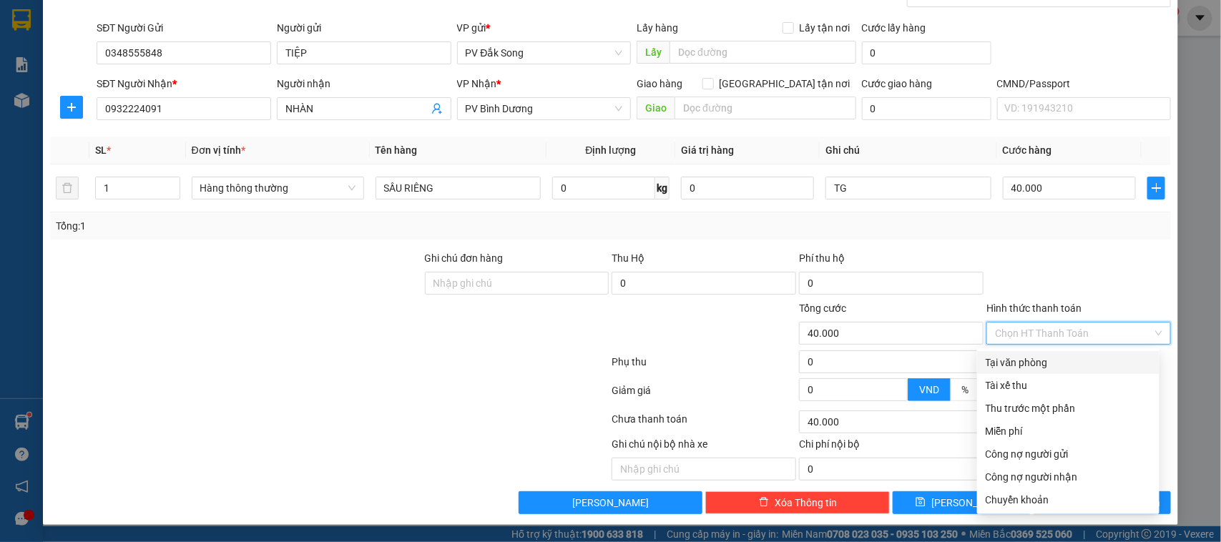
click at [1071, 355] on div "Tại văn phòng" at bounding box center [1068, 363] width 165 height 16
type input "0"
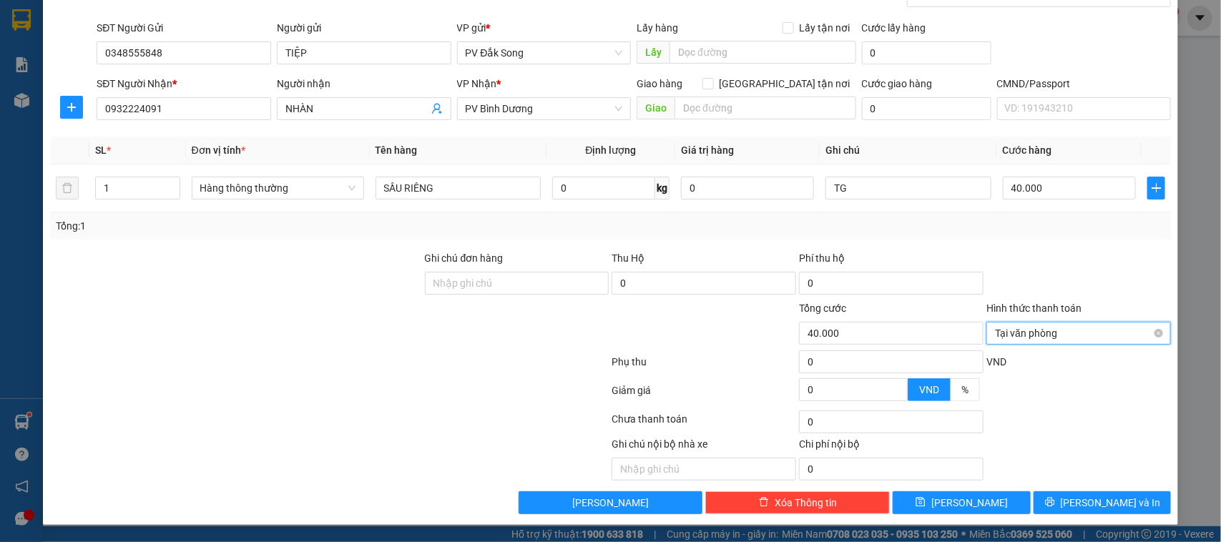
click at [1091, 335] on span "Tại văn phòng" at bounding box center [1078, 333] width 167 height 21
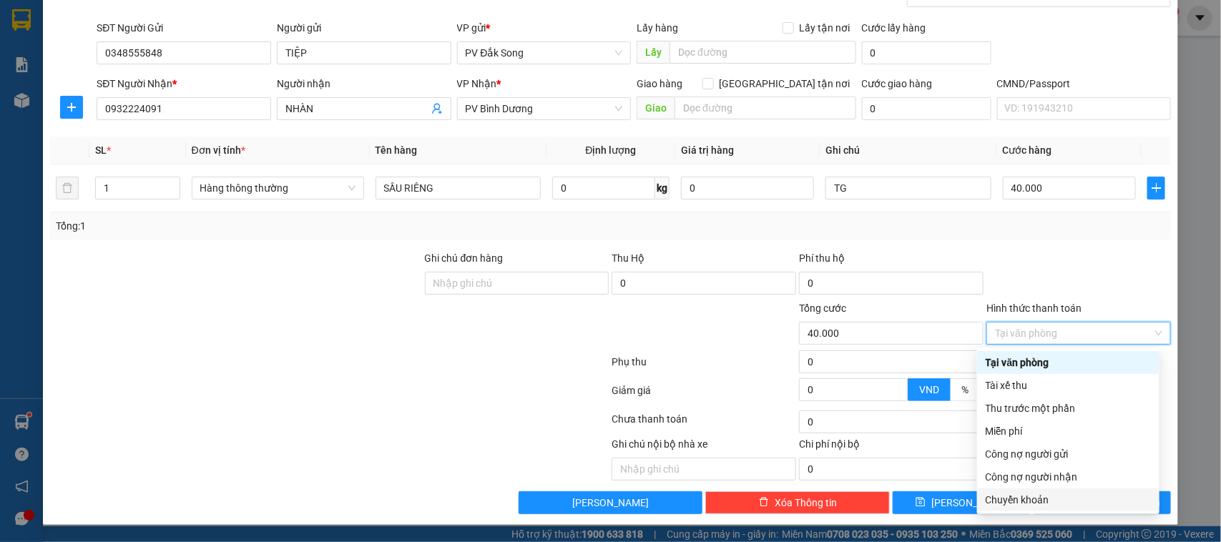
click at [1072, 492] on div "Chuyển khoản" at bounding box center [1068, 500] width 165 height 16
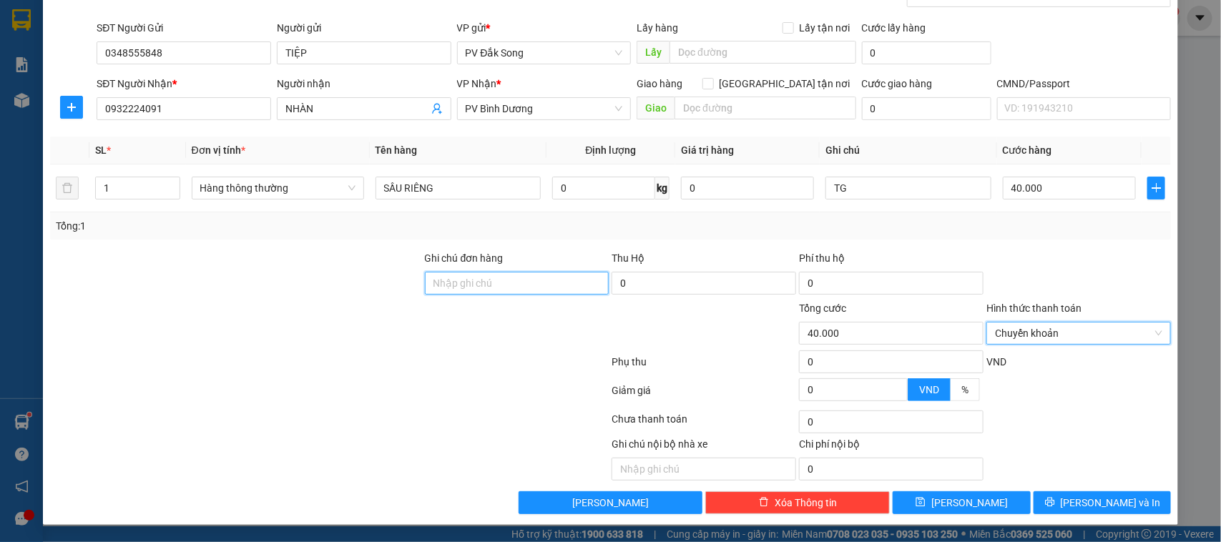
click at [469, 283] on input "Ghi chú đơn hàng" at bounding box center [517, 283] width 185 height 23
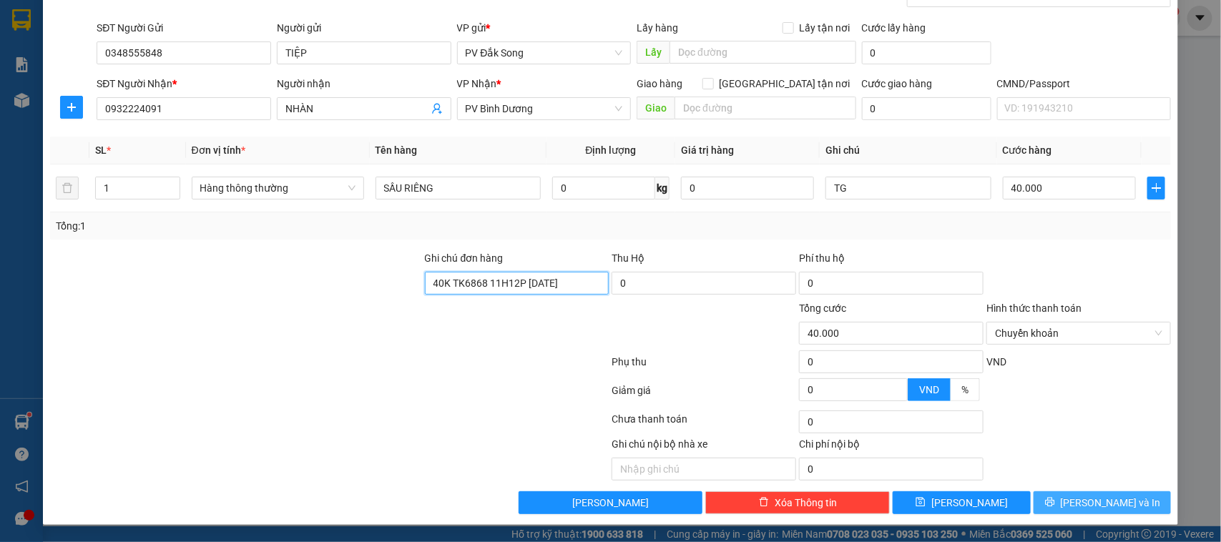
type input "40K TK6868 11H12P [DATE]"
click at [1073, 497] on button "[PERSON_NAME] và In" at bounding box center [1102, 502] width 137 height 23
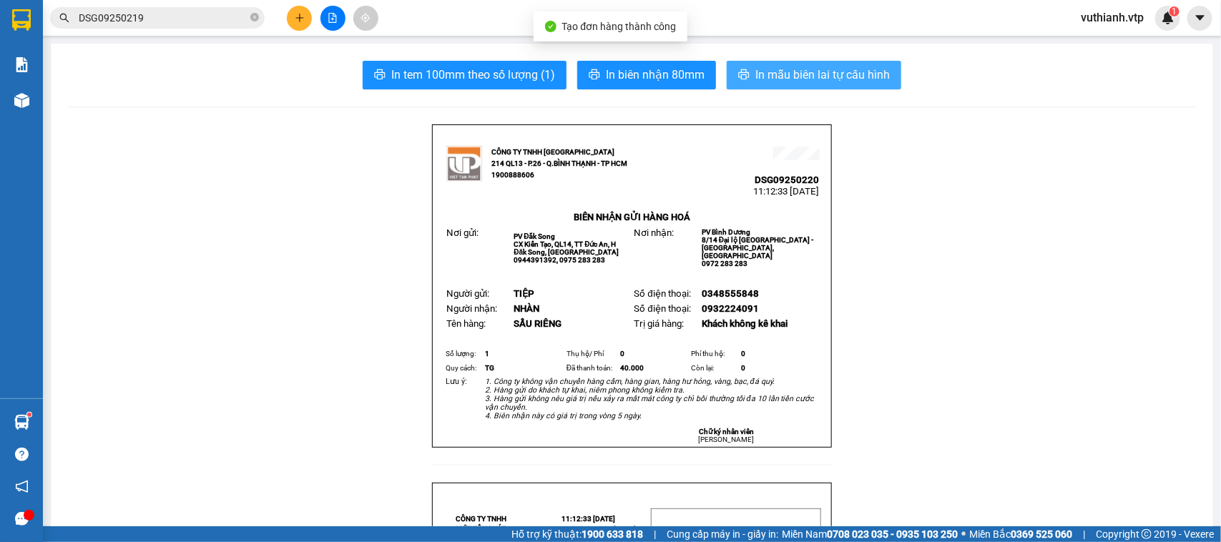
click at [866, 69] on span "In mẫu biên lai tự cấu hình" at bounding box center [822, 75] width 134 height 18
click at [862, 79] on span "In mẫu biên lai tự cấu hình" at bounding box center [822, 75] width 134 height 18
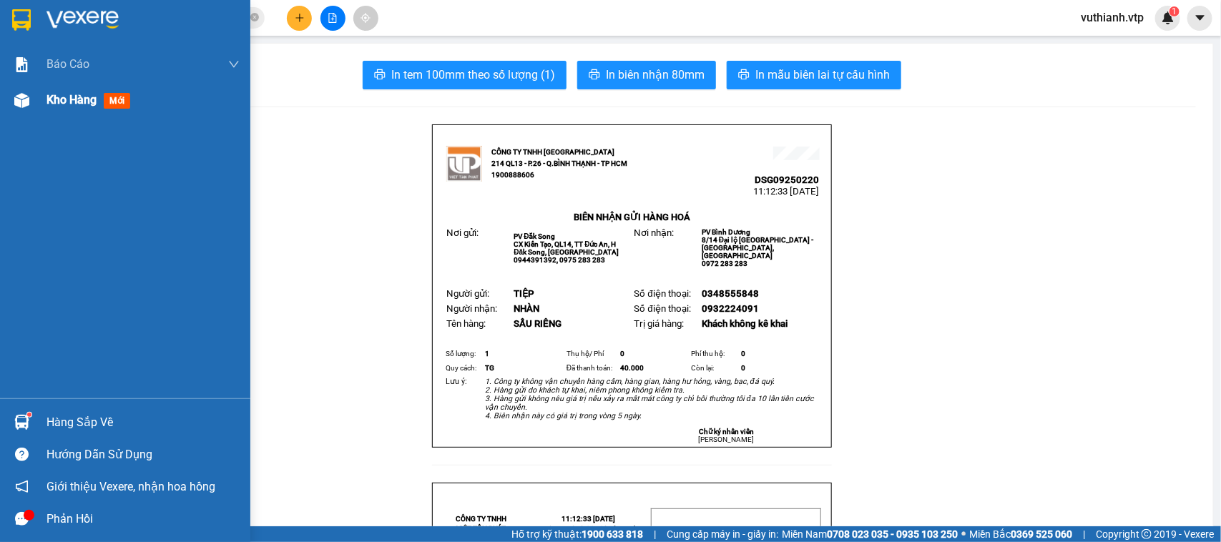
click at [21, 111] on div at bounding box center [21, 100] width 25 height 25
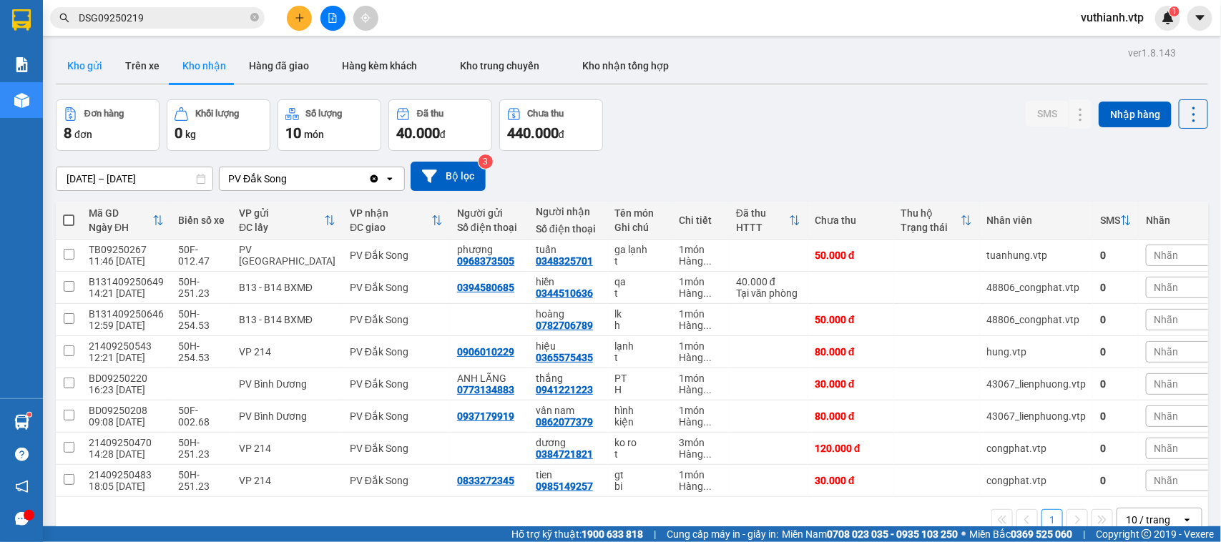
click at [94, 69] on button "Kho gửi" at bounding box center [85, 66] width 58 height 34
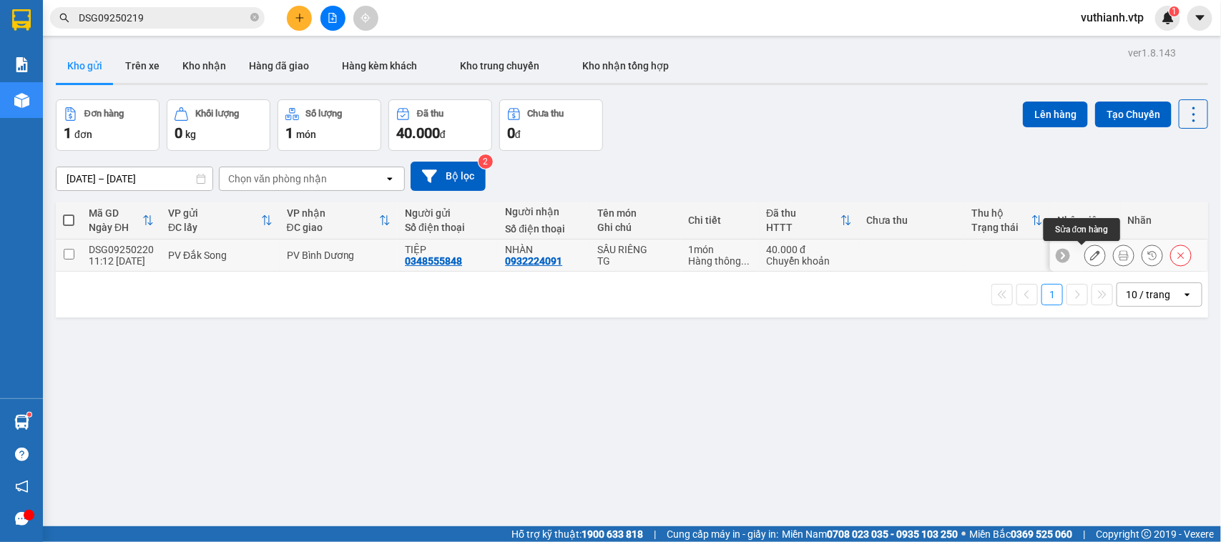
click at [1090, 256] on icon at bounding box center [1095, 255] width 10 height 10
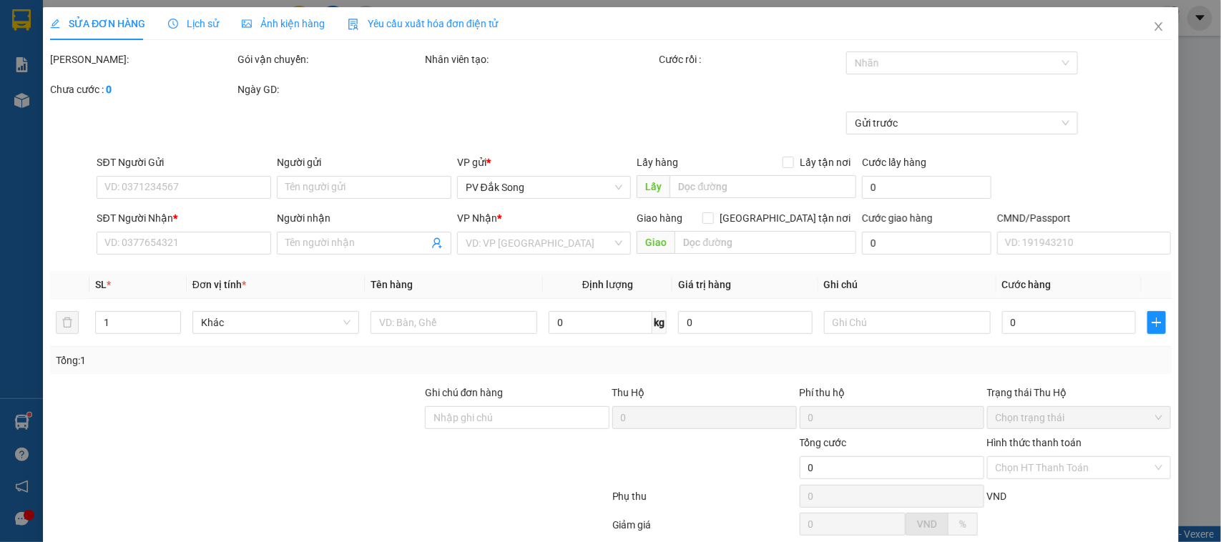
type input "0348555848"
type input "TIỆP"
type input "0932224091"
type input "NHÀN"
type input "40K TK6868 11H12P [DATE]"
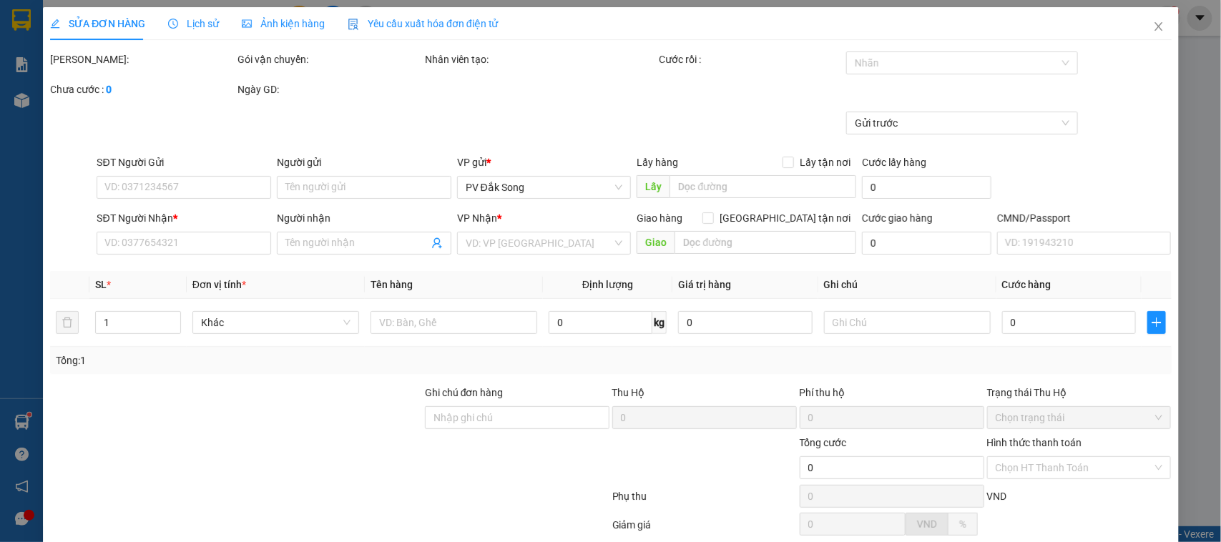
type input "40.000"
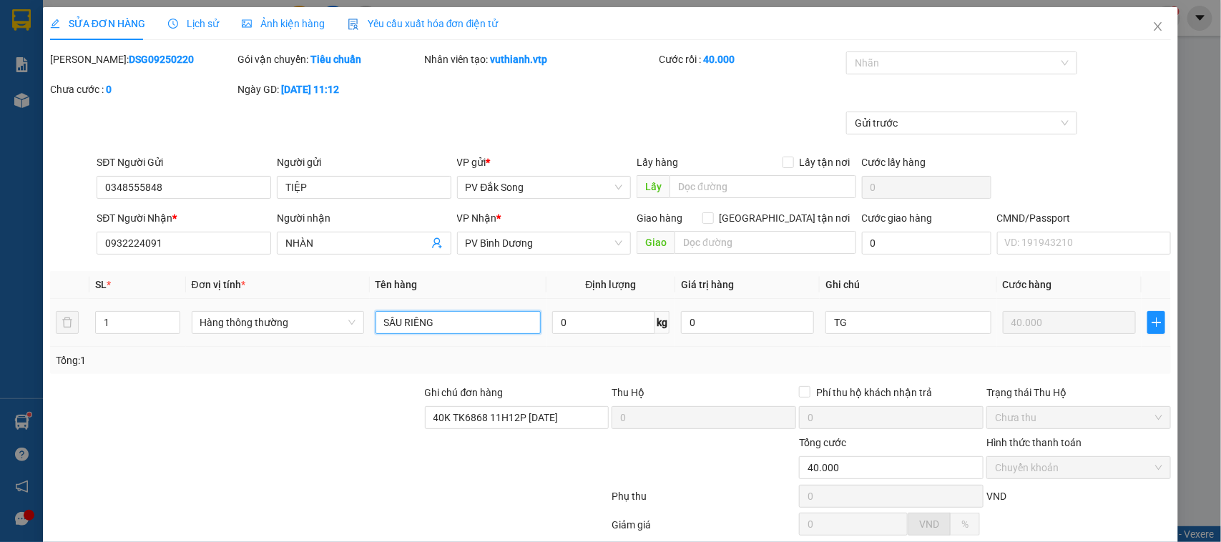
click at [448, 323] on input "SẦU RIÊNG" at bounding box center [458, 322] width 165 height 23
type input "S"
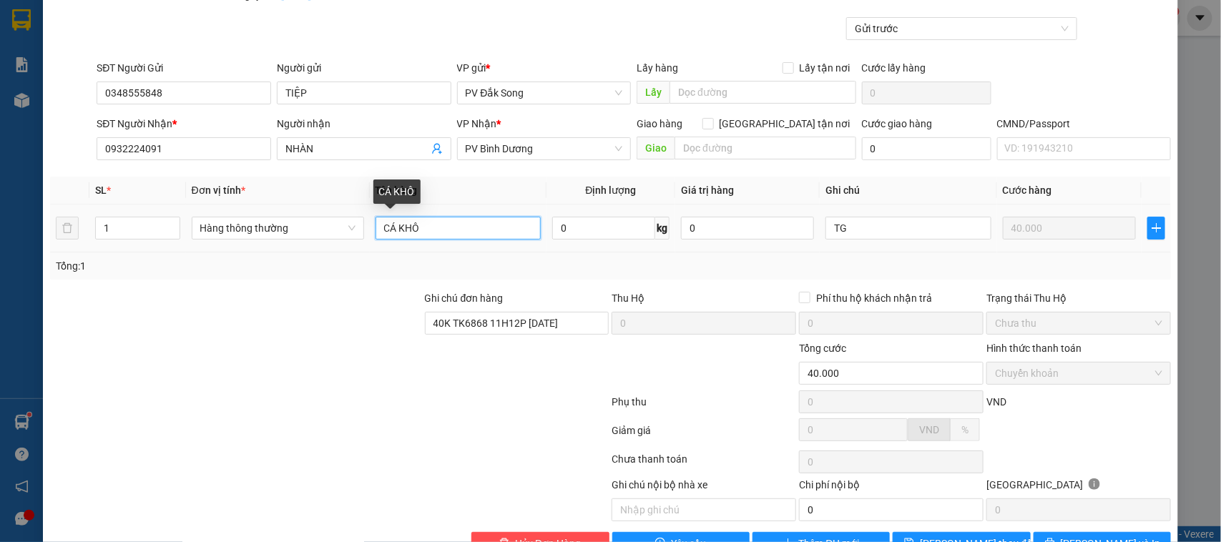
scroll to position [137, 0]
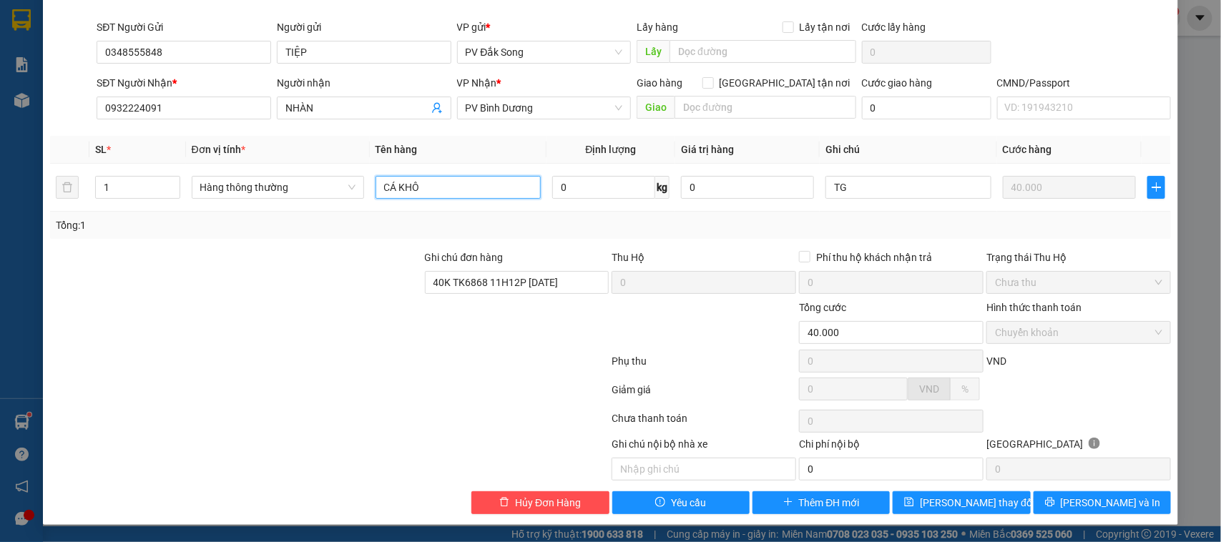
type input "CÁ KHÔ"
click at [1075, 519] on div "SỬA ĐƠN HÀNG Lịch sử Ảnh kiện hàng Yêu cầu xuất hóa đơn điện tử Total Paid Fee …" at bounding box center [611, 198] width 1136 height 653
click at [1085, 508] on span "[PERSON_NAME] và In" at bounding box center [1111, 503] width 100 height 16
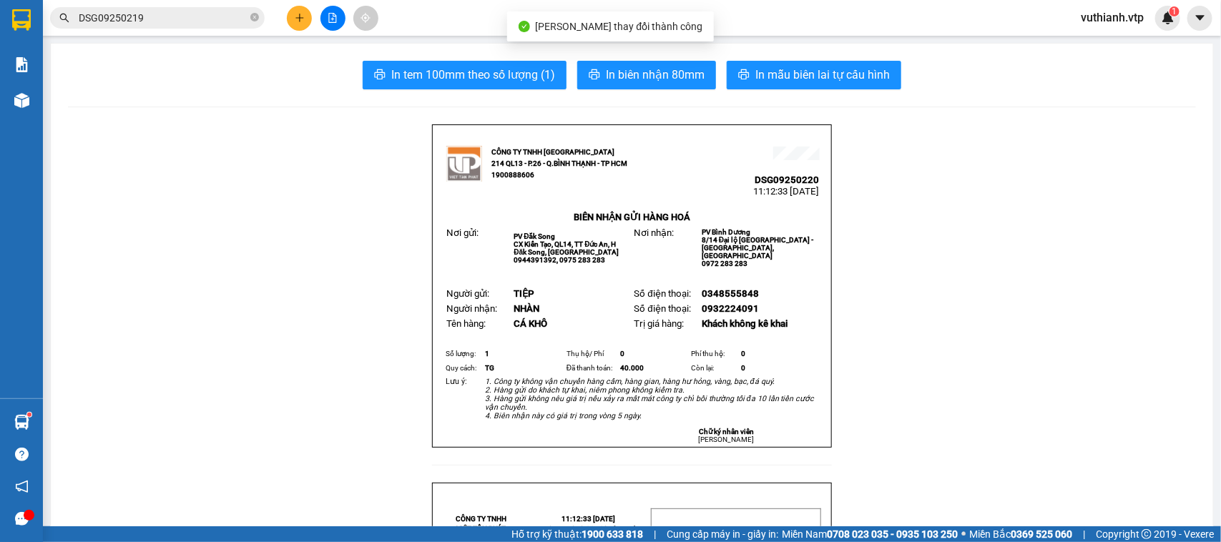
click at [871, 68] on span "In mẫu biên lai tự cấu hình" at bounding box center [822, 75] width 134 height 18
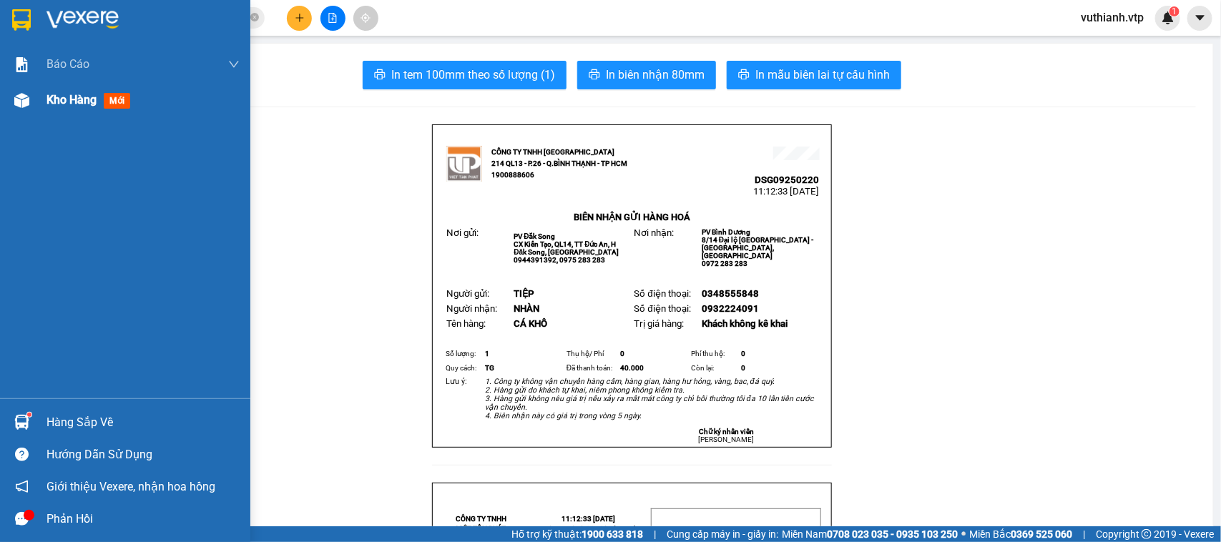
click at [40, 98] on div "Kho hàng mới" at bounding box center [125, 100] width 250 height 36
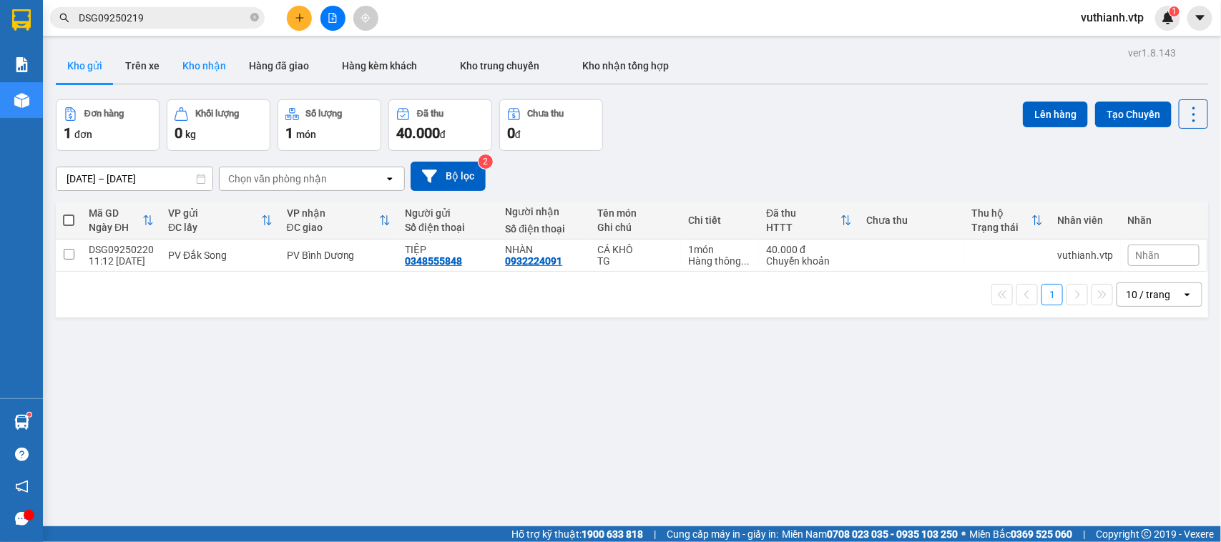
click at [223, 68] on button "Kho nhận" at bounding box center [204, 66] width 67 height 34
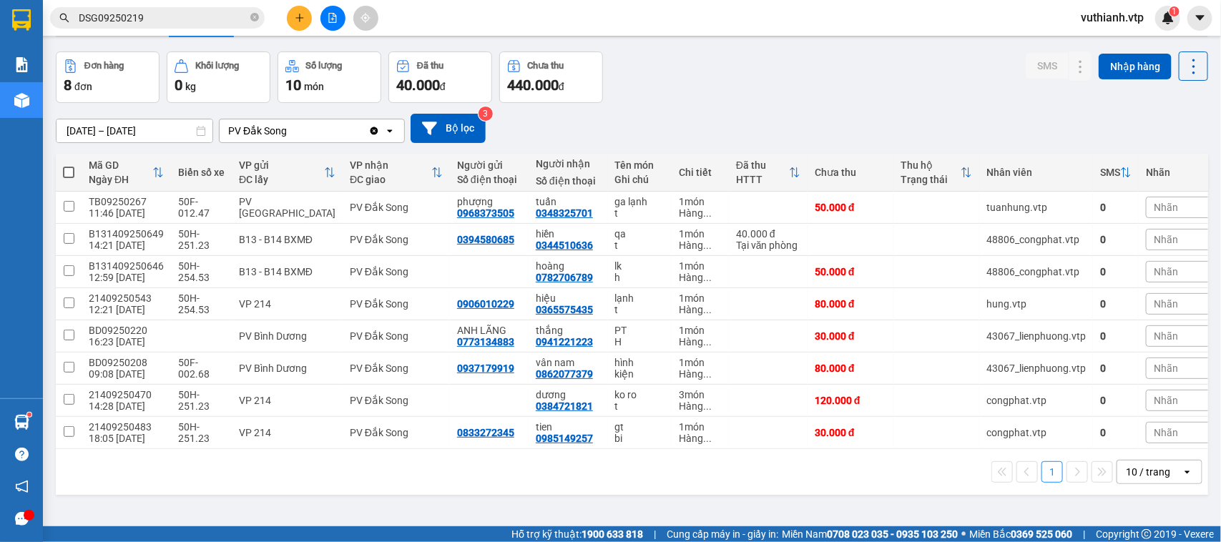
scroll to position [66, 0]
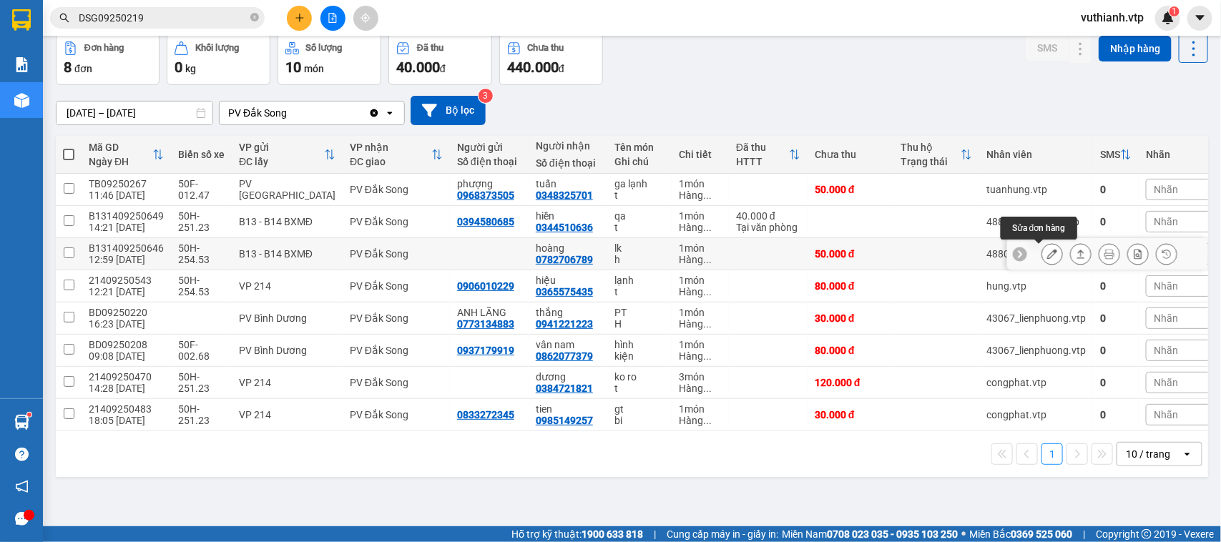
click at [1044, 256] on button at bounding box center [1052, 254] width 20 height 25
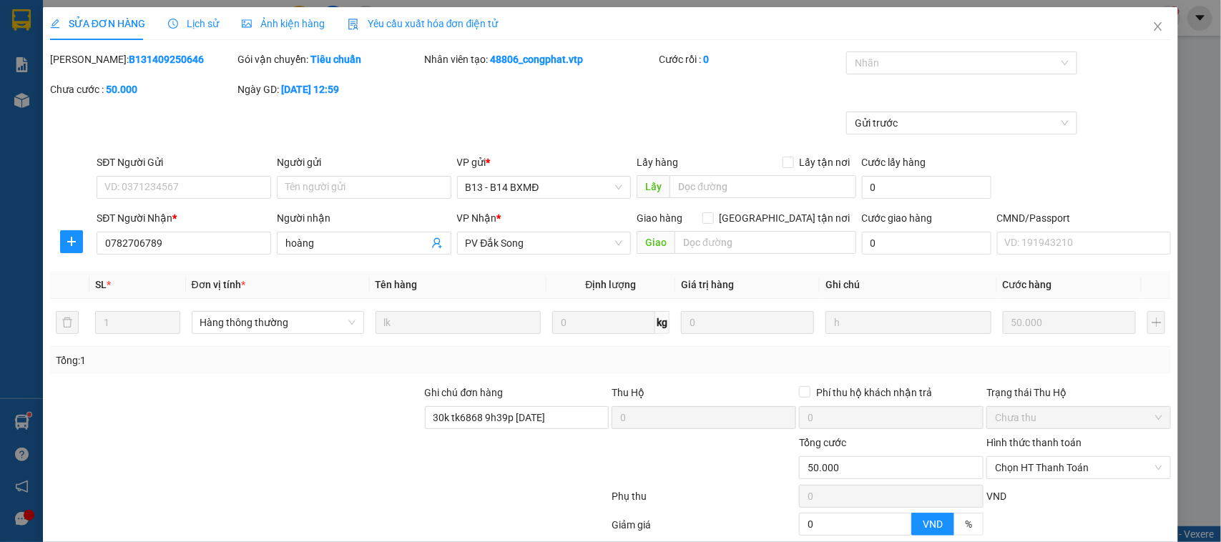
type input "0782706789"
type input "hoàng"
type input "30k tk6868 9h39p [DATE]"
type input "50.000"
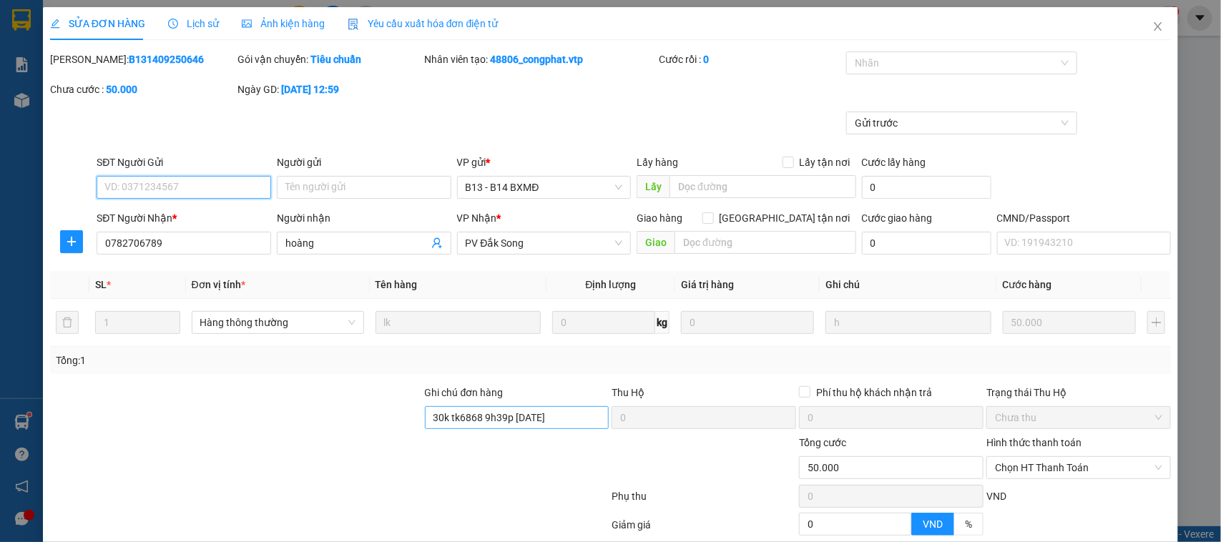
type input "2.500"
drag, startPoint x: 562, startPoint y: 417, endPoint x: 413, endPoint y: 409, distance: 149.0
click at [413, 409] on div "Ghi chú đơn hàng 30k tk6868 9h39p [DATE] Thu Hộ 0 Phí thu hộ khách nhận trả 0 T…" at bounding box center [611, 410] width 1125 height 50
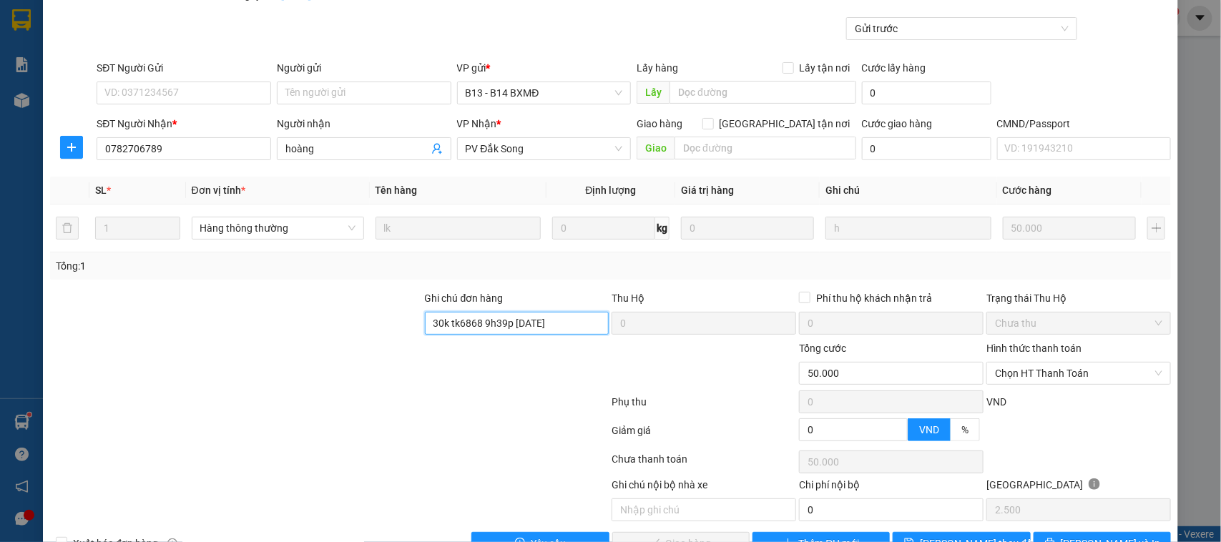
scroll to position [137, 0]
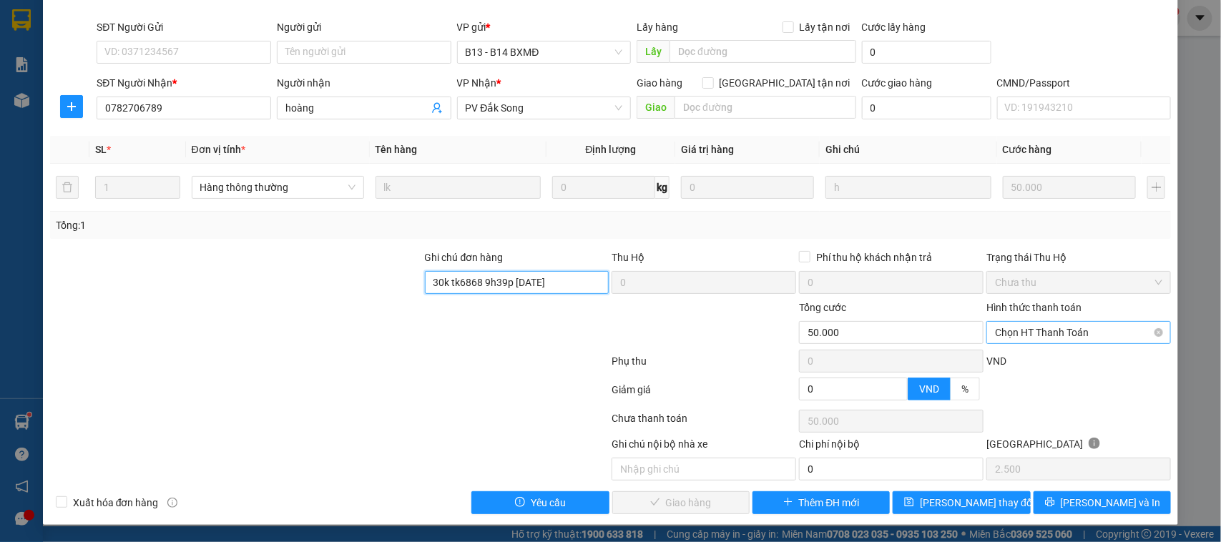
click at [1086, 326] on span "Chọn HT Thanh Toán" at bounding box center [1078, 332] width 167 height 21
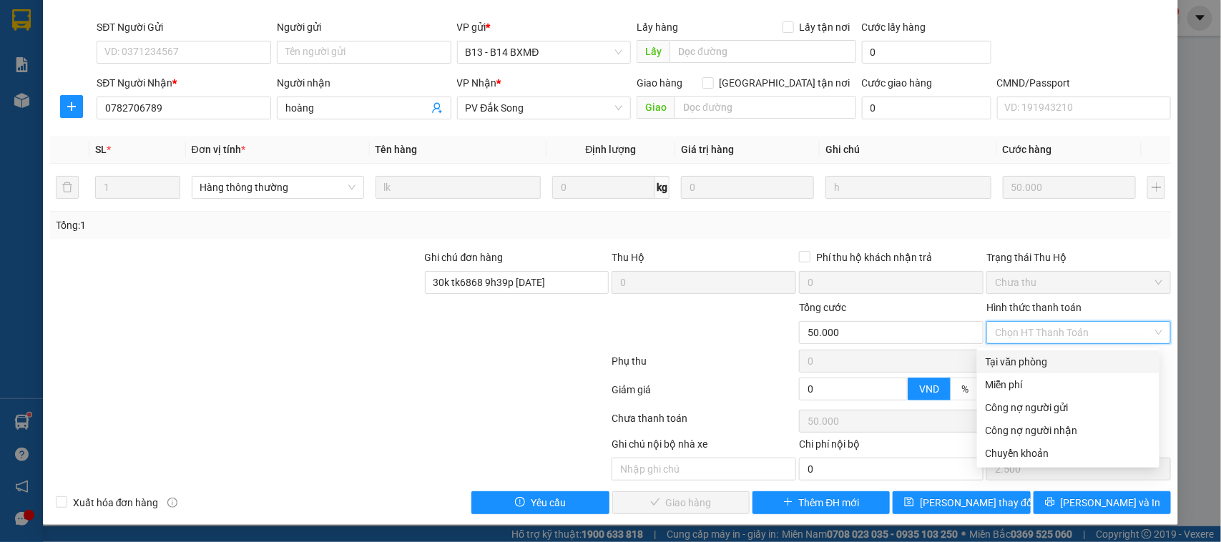
click at [1068, 355] on div "Tại văn phòng" at bounding box center [1068, 362] width 165 height 16
type input "0"
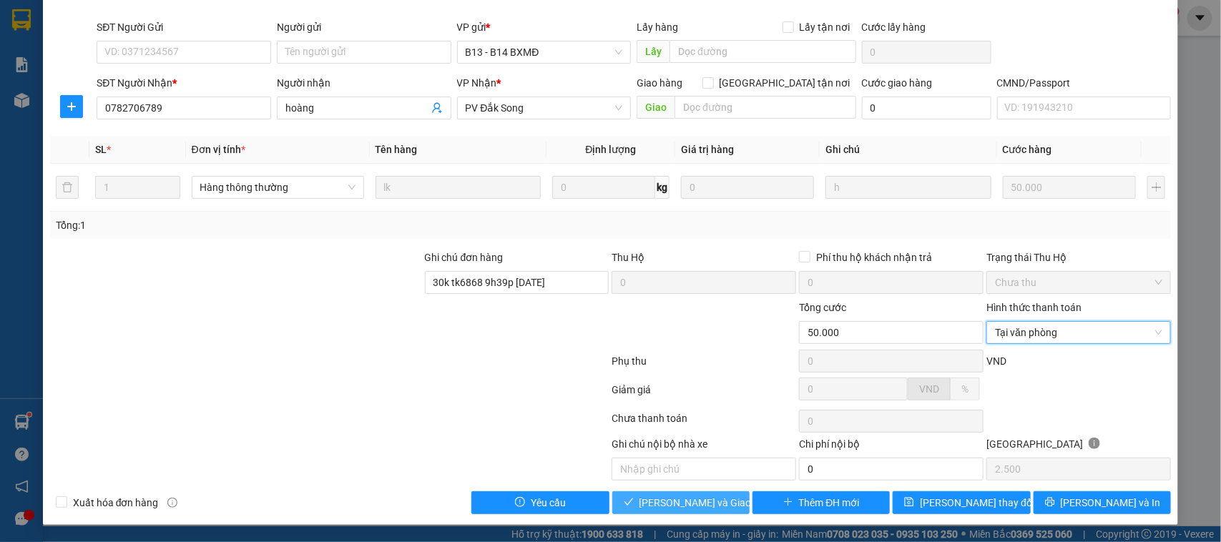
click at [690, 501] on span "[PERSON_NAME] và Giao hàng" at bounding box center [708, 503] width 137 height 16
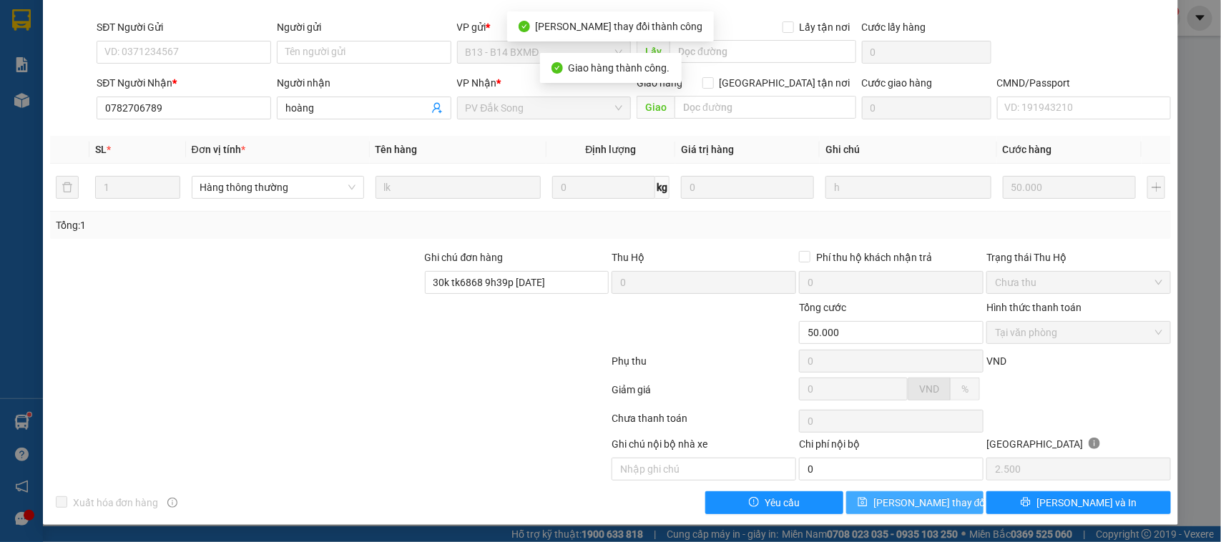
click at [885, 504] on span "[PERSON_NAME] thay đổi" at bounding box center [930, 503] width 114 height 16
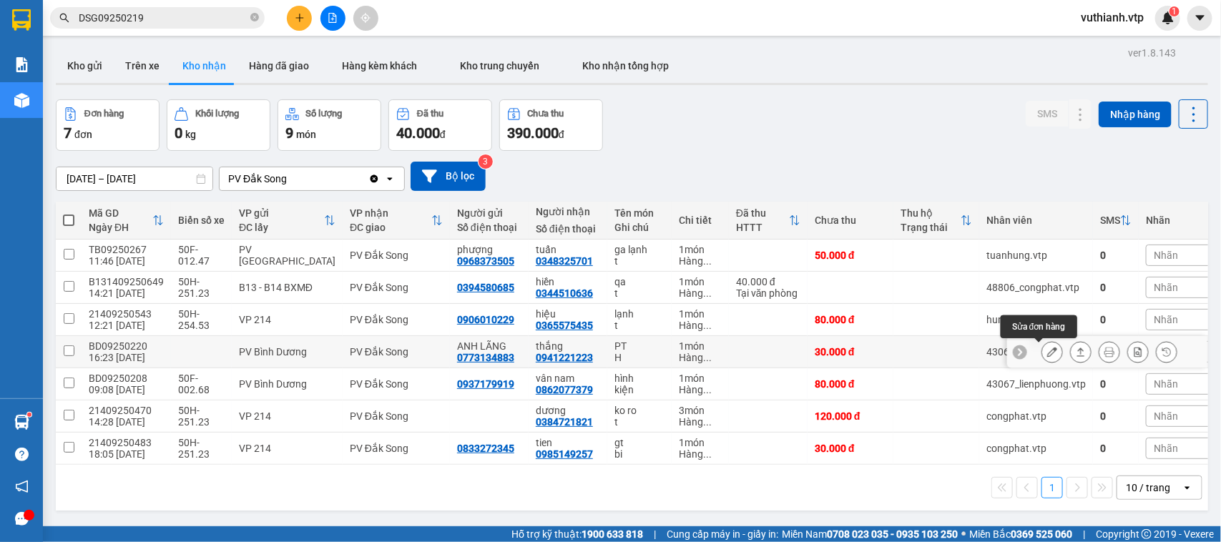
click at [1047, 353] on icon at bounding box center [1052, 352] width 10 height 10
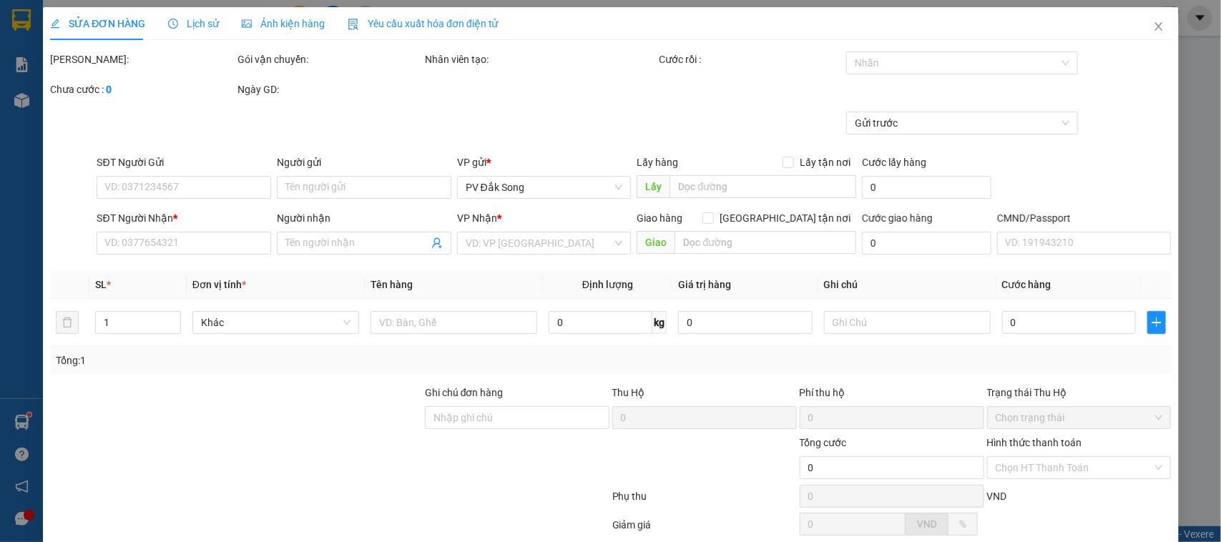
type input "0773134883"
type input "ANH LÃNG"
type input "0941221223"
type input "thắng"
type input "30.000"
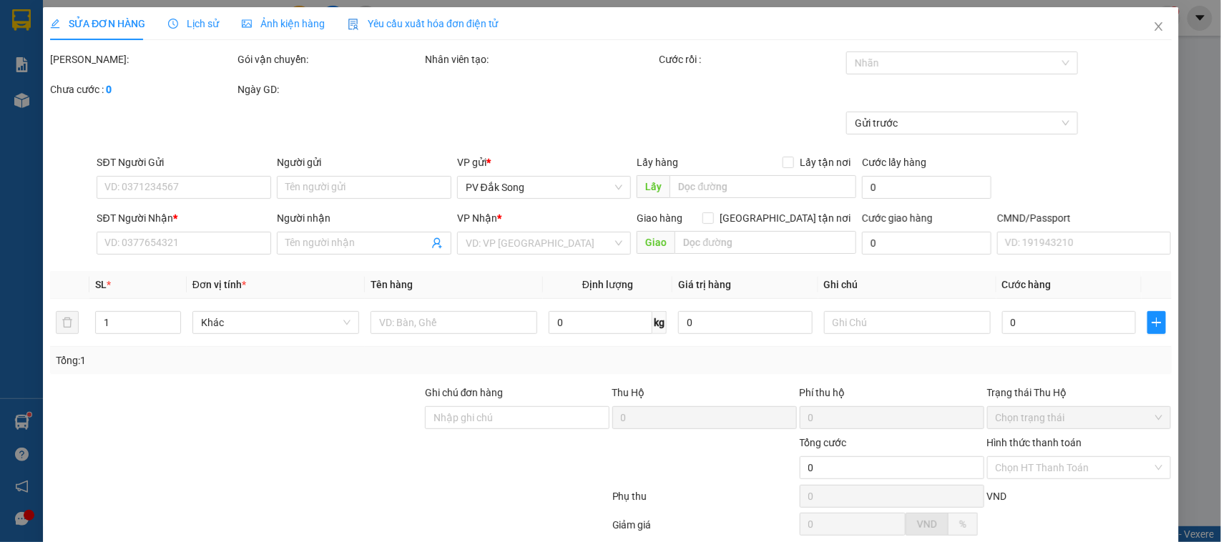
type input "30.000"
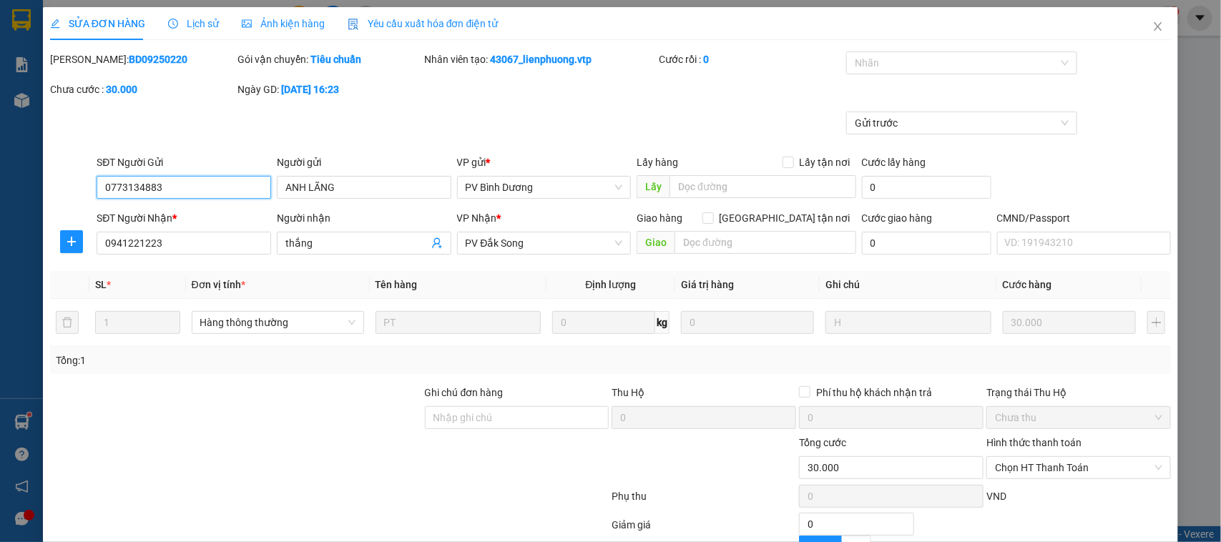
type input "1.500"
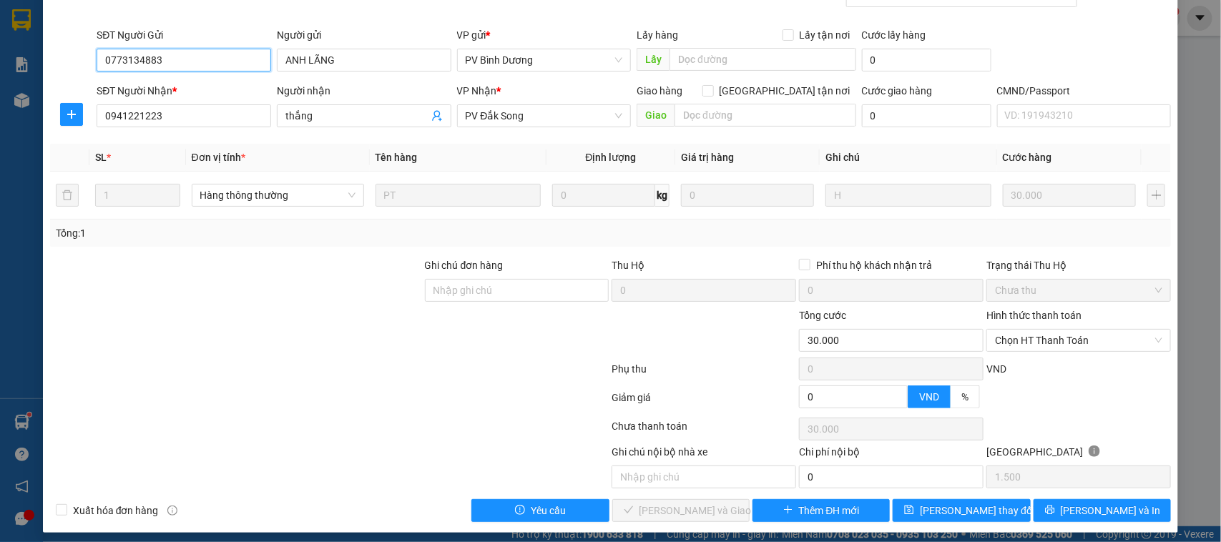
scroll to position [137, 0]
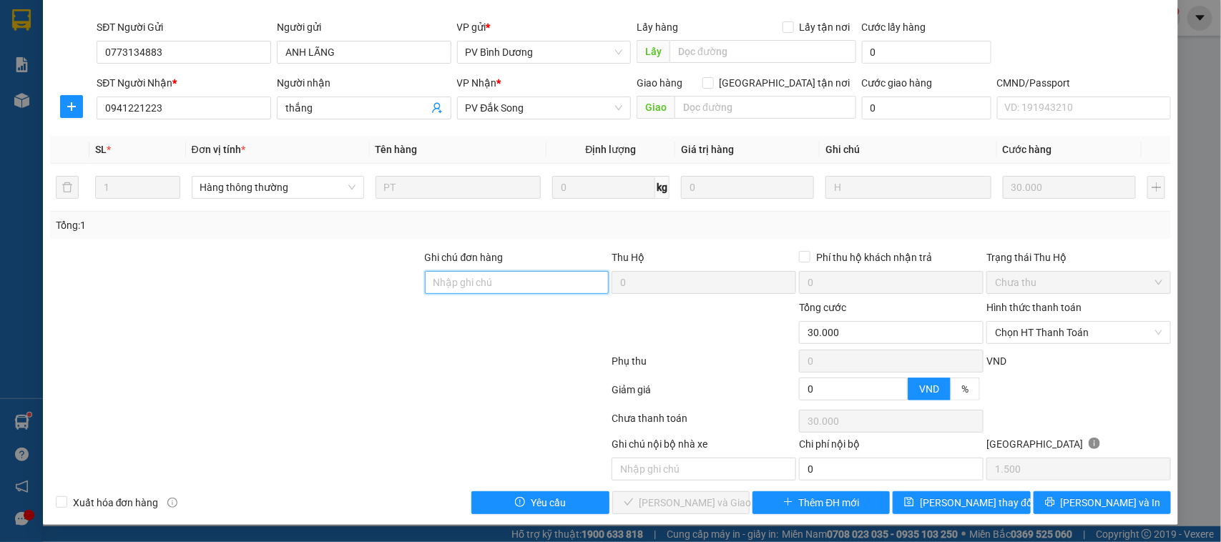
click at [528, 283] on input "Ghi chú đơn hàng" at bounding box center [517, 282] width 185 height 23
paste input "30k tk6868 9h39p [DATE]"
click at [1034, 331] on span "Chọn HT Thanh Toán" at bounding box center [1078, 332] width 167 height 21
type input "30k tk6868 9h39p [DATE]"
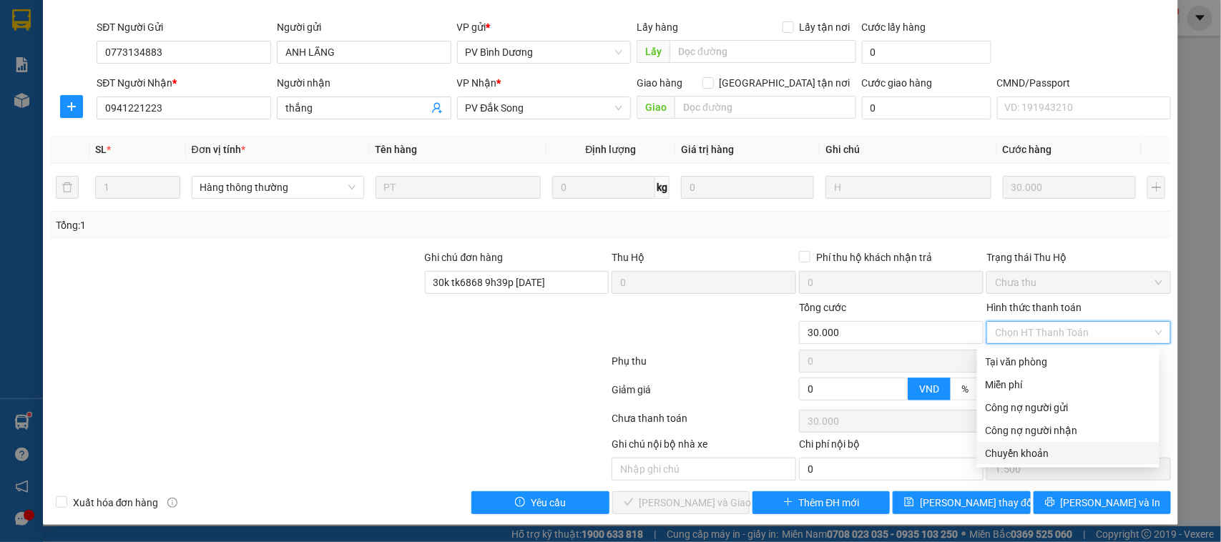
click at [1028, 456] on div "Chuyển khoản" at bounding box center [1068, 454] width 165 height 16
type input "0"
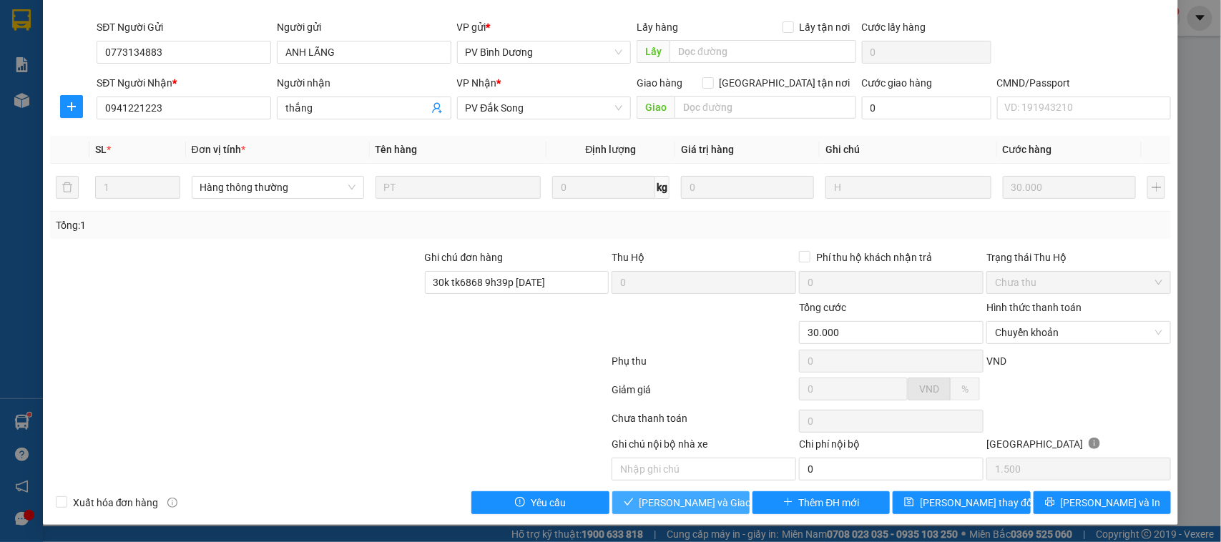
click at [710, 504] on span "[PERSON_NAME] và Giao hàng" at bounding box center [708, 503] width 137 height 16
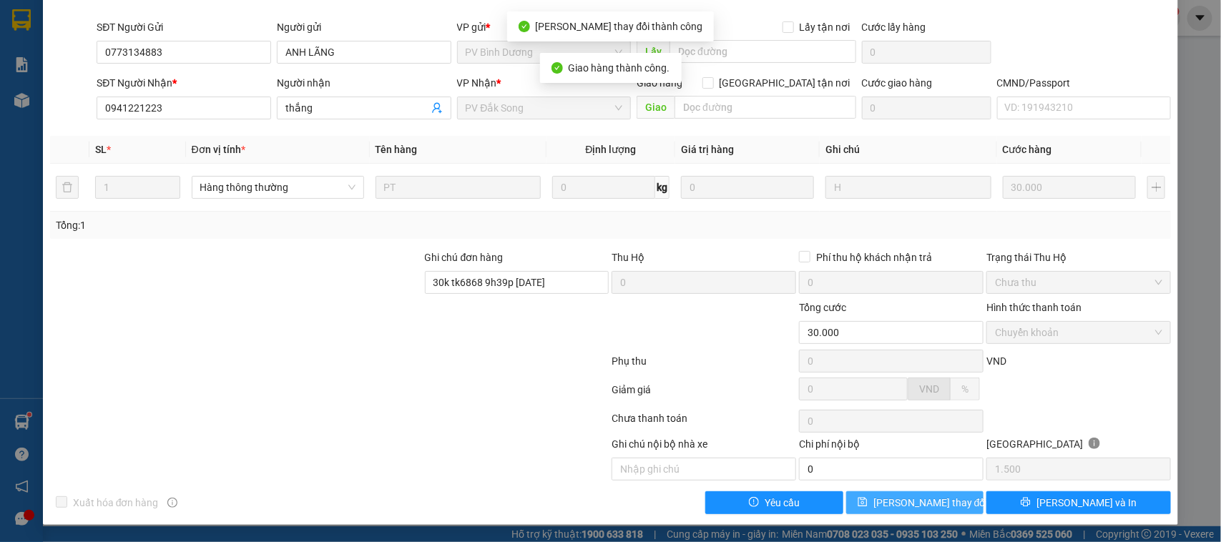
click at [925, 505] on span "[PERSON_NAME] thay đổi" at bounding box center [930, 503] width 114 height 16
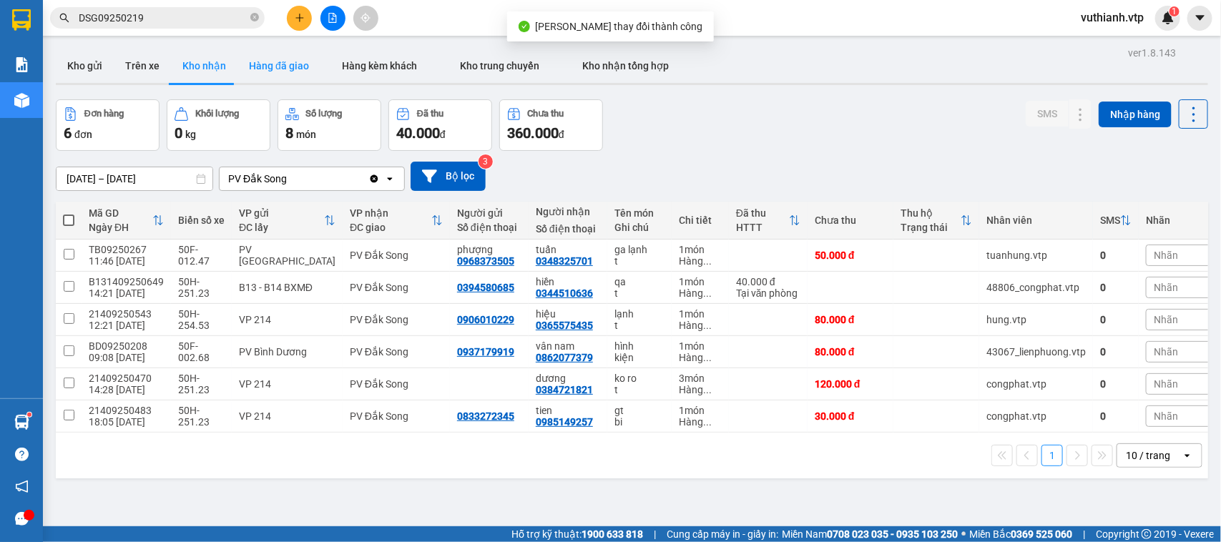
click at [272, 59] on button "Hàng đã giao" at bounding box center [279, 66] width 83 height 34
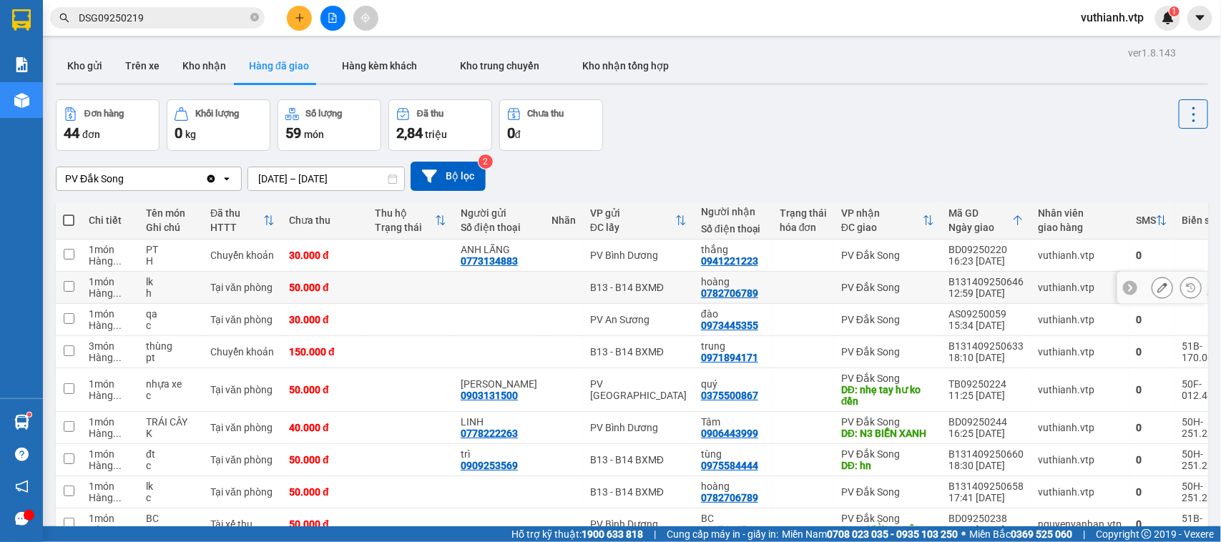
click at [1157, 286] on icon at bounding box center [1162, 288] width 10 height 10
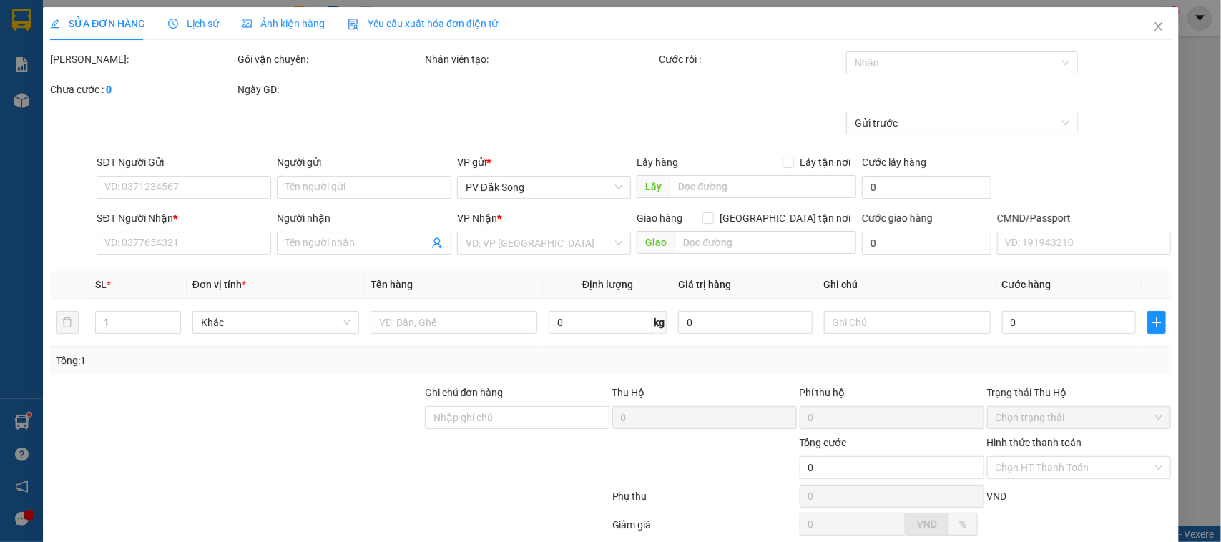
type input "0782706789"
type input "hoàng"
type input "30k tk6868 9h39p [DATE]"
type input "50.000"
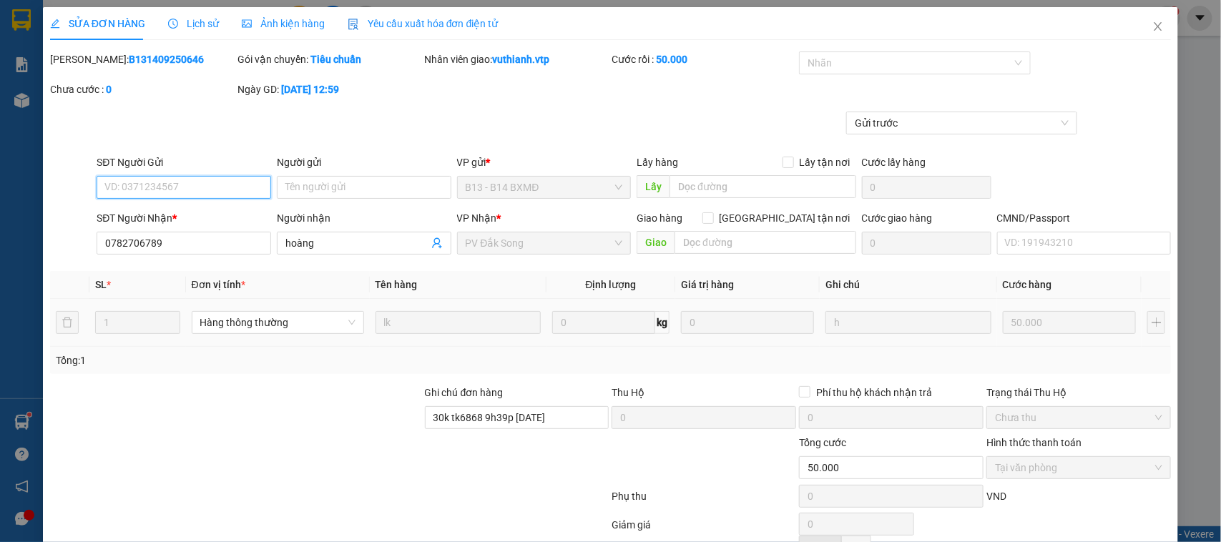
type input "2.500"
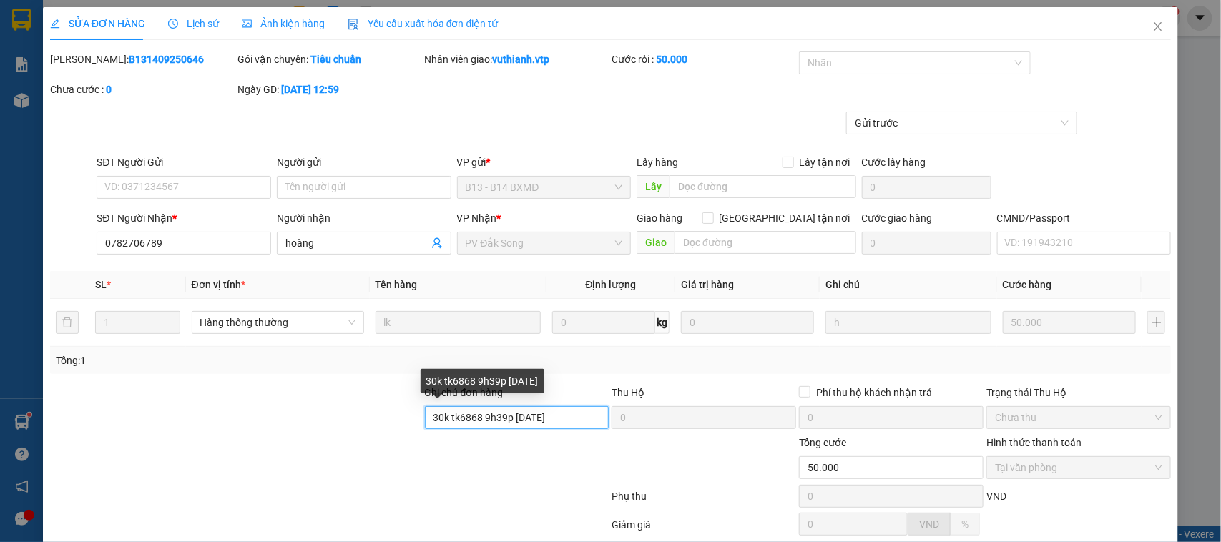
click at [556, 420] on input "30k tk6868 9h39p [DATE]" at bounding box center [517, 417] width 185 height 23
type input "3"
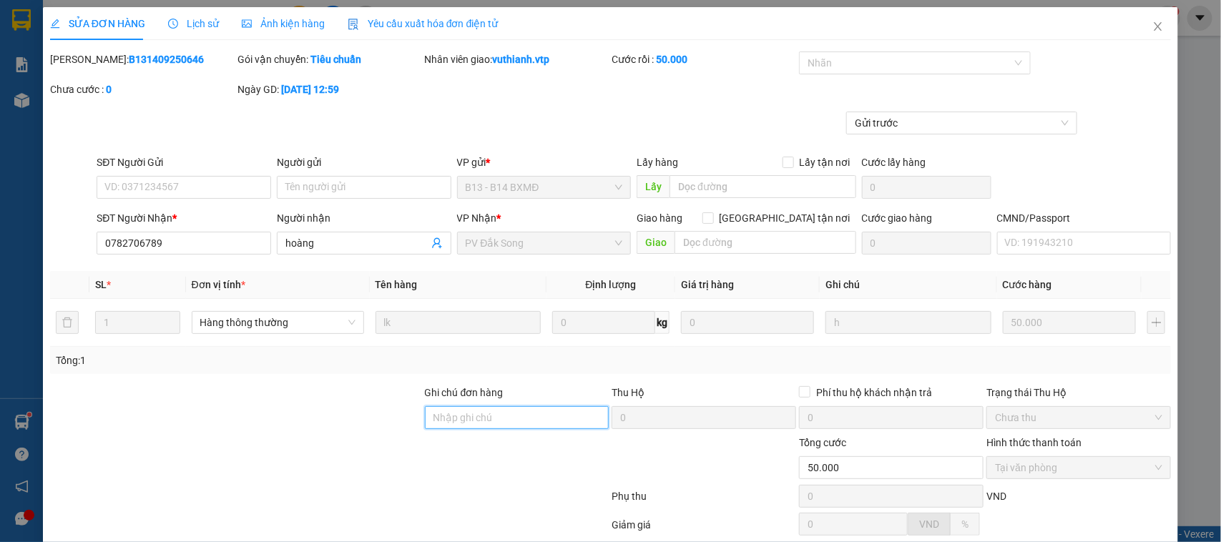
scroll to position [137, 0]
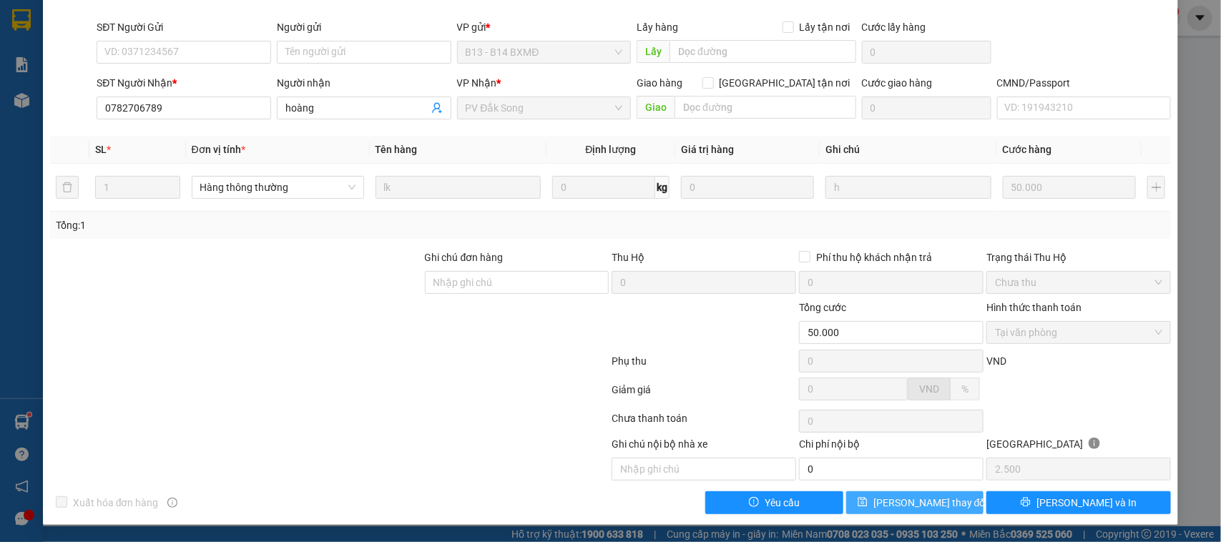
click at [949, 513] on button "[PERSON_NAME] thay đổi" at bounding box center [914, 502] width 137 height 23
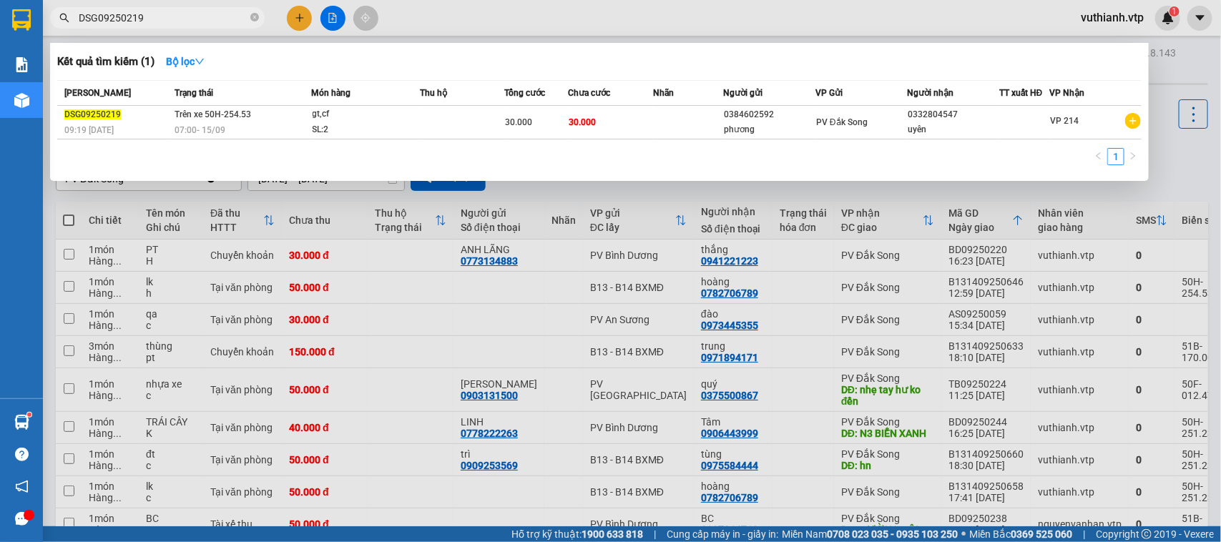
click at [256, 10] on span at bounding box center [254, 18] width 9 height 16
click at [252, 15] on icon "close-circle" at bounding box center [254, 17] width 9 height 9
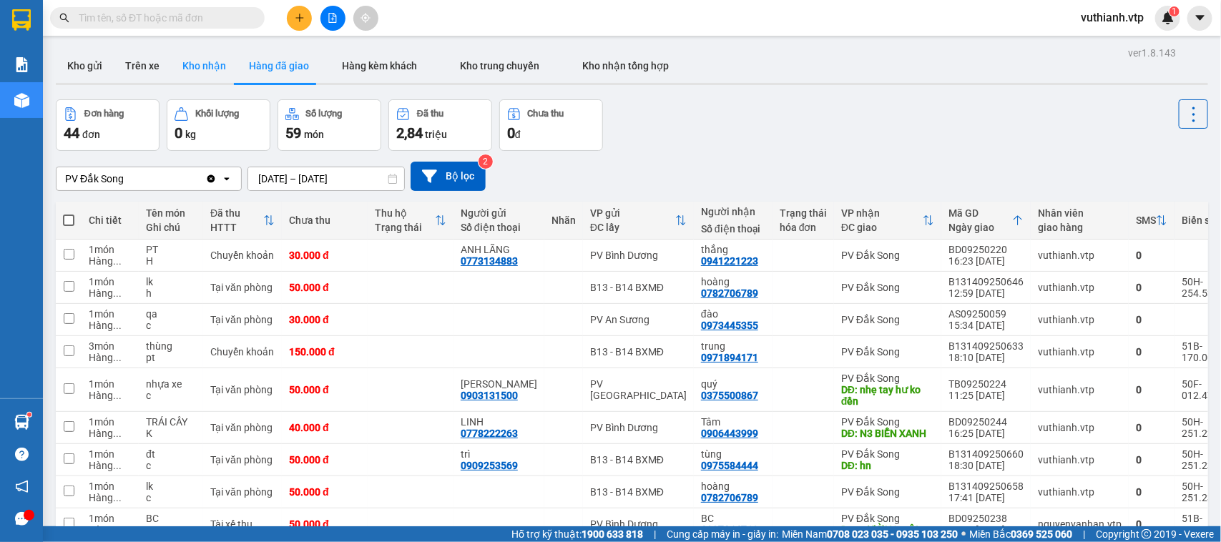
click at [202, 69] on button "Kho nhận" at bounding box center [204, 66] width 67 height 34
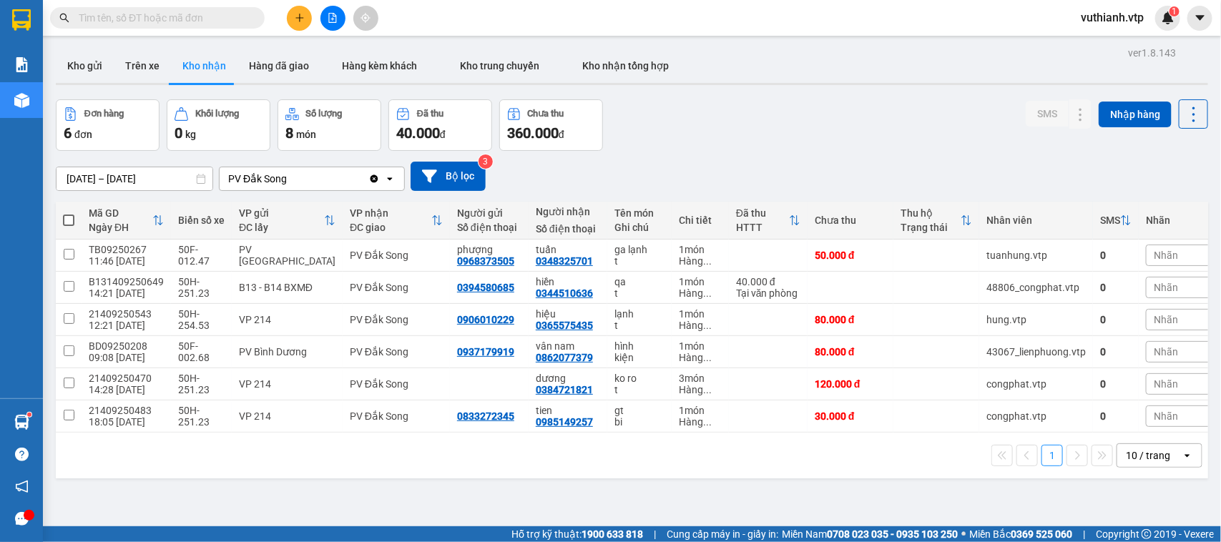
click at [202, 69] on button "Kho nhận" at bounding box center [204, 66] width 67 height 34
